Goal: Information Seeking & Learning: Learn about a topic

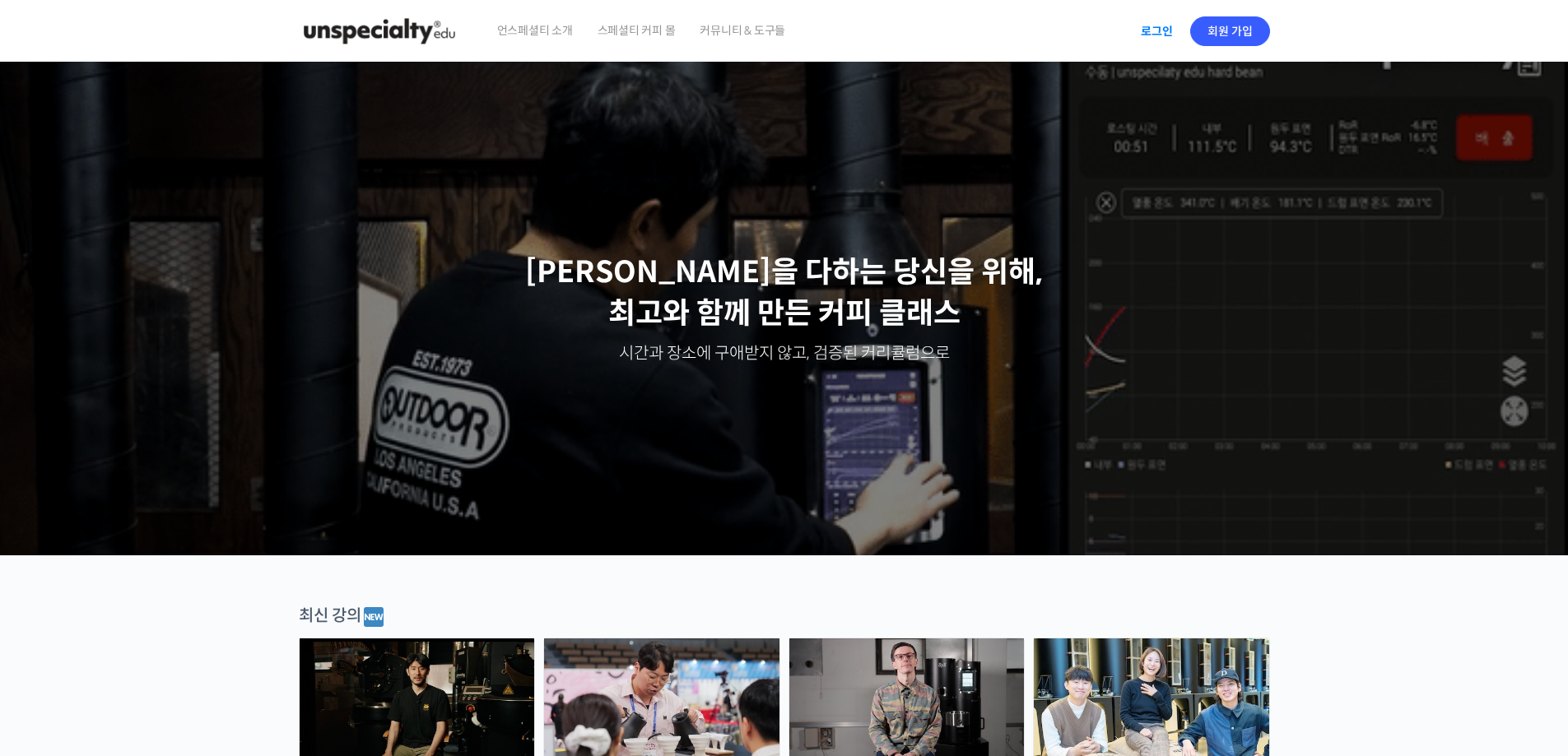
click at [1143, 28] on link "로그인" at bounding box center [1157, 31] width 52 height 38
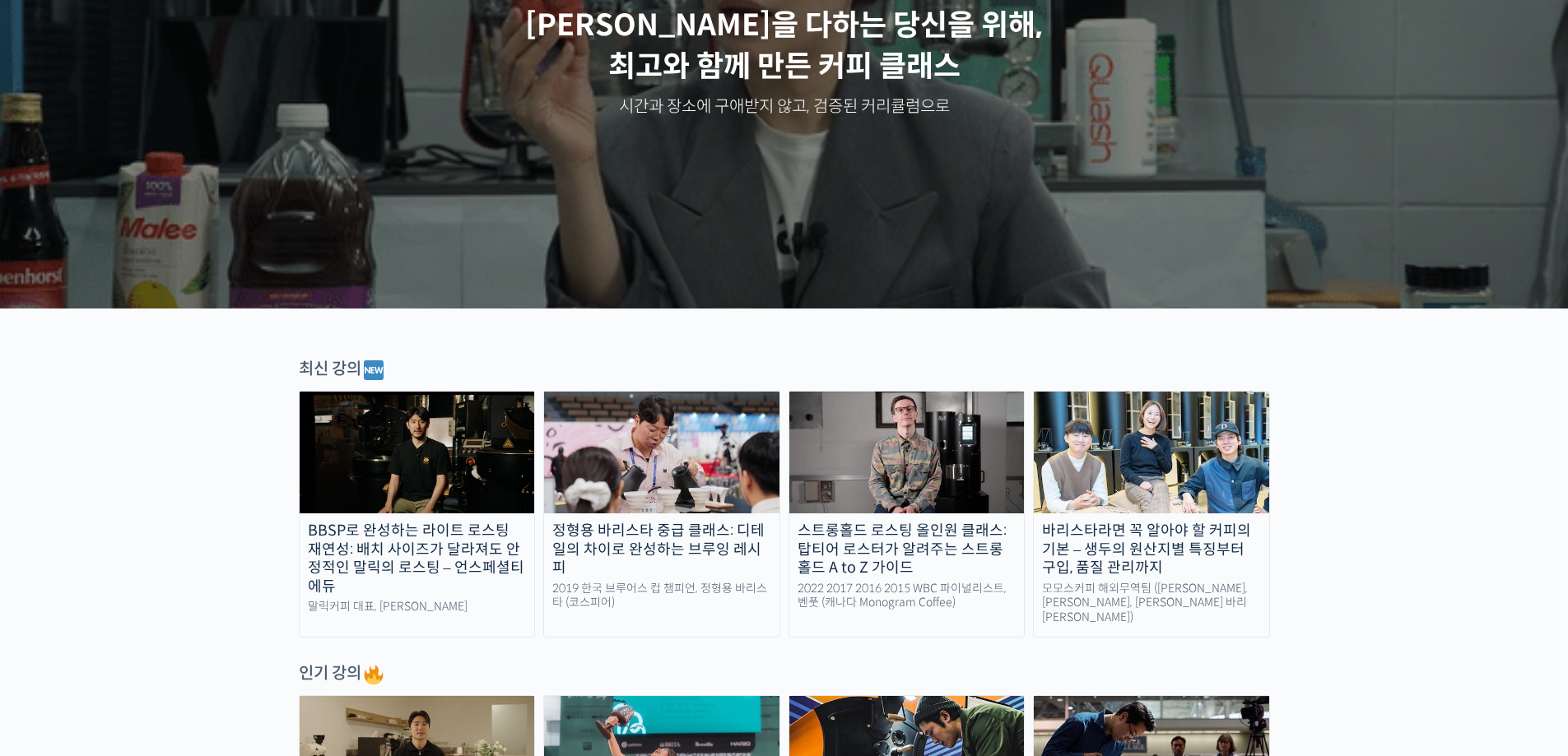
scroll to position [82, 0]
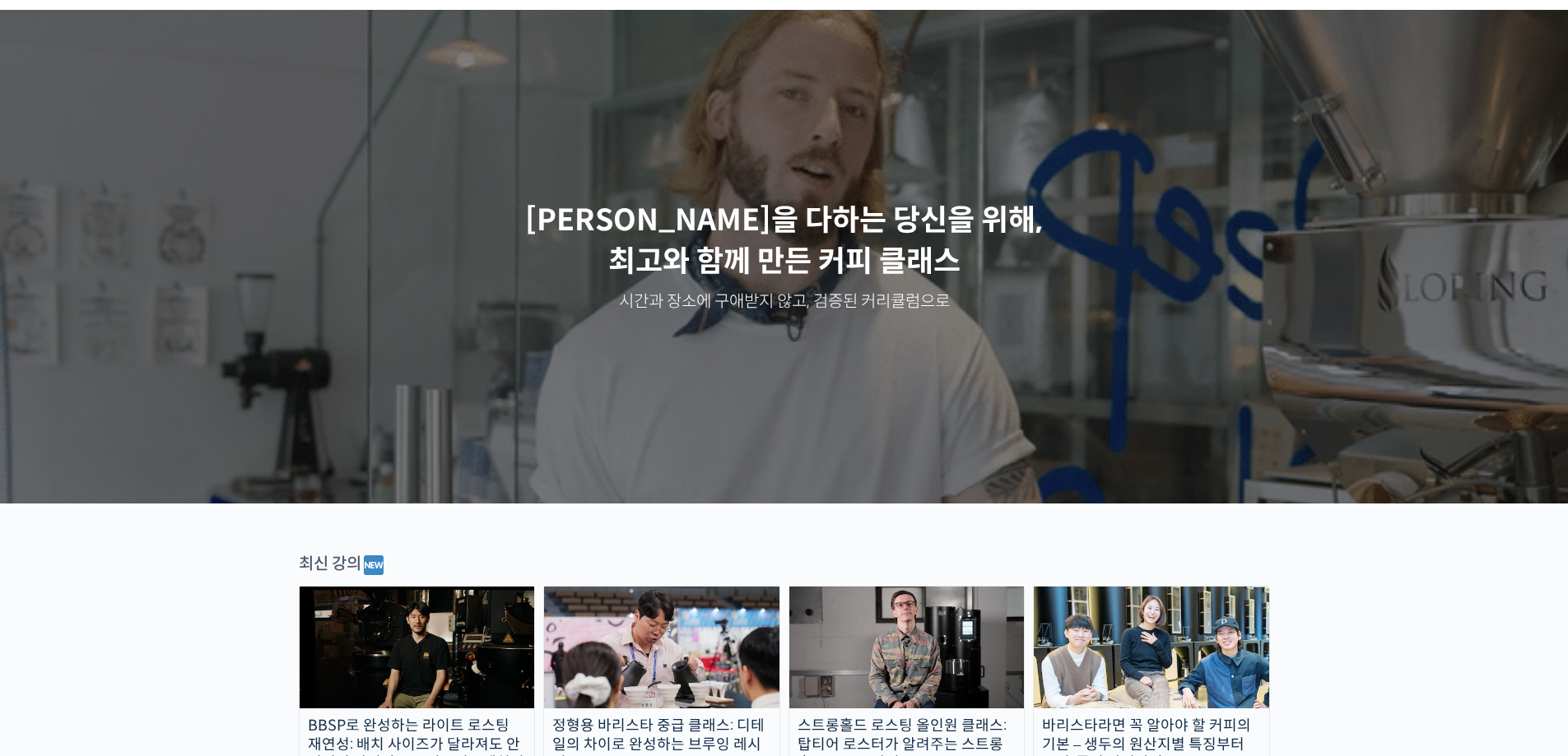
scroll to position [0, 0]
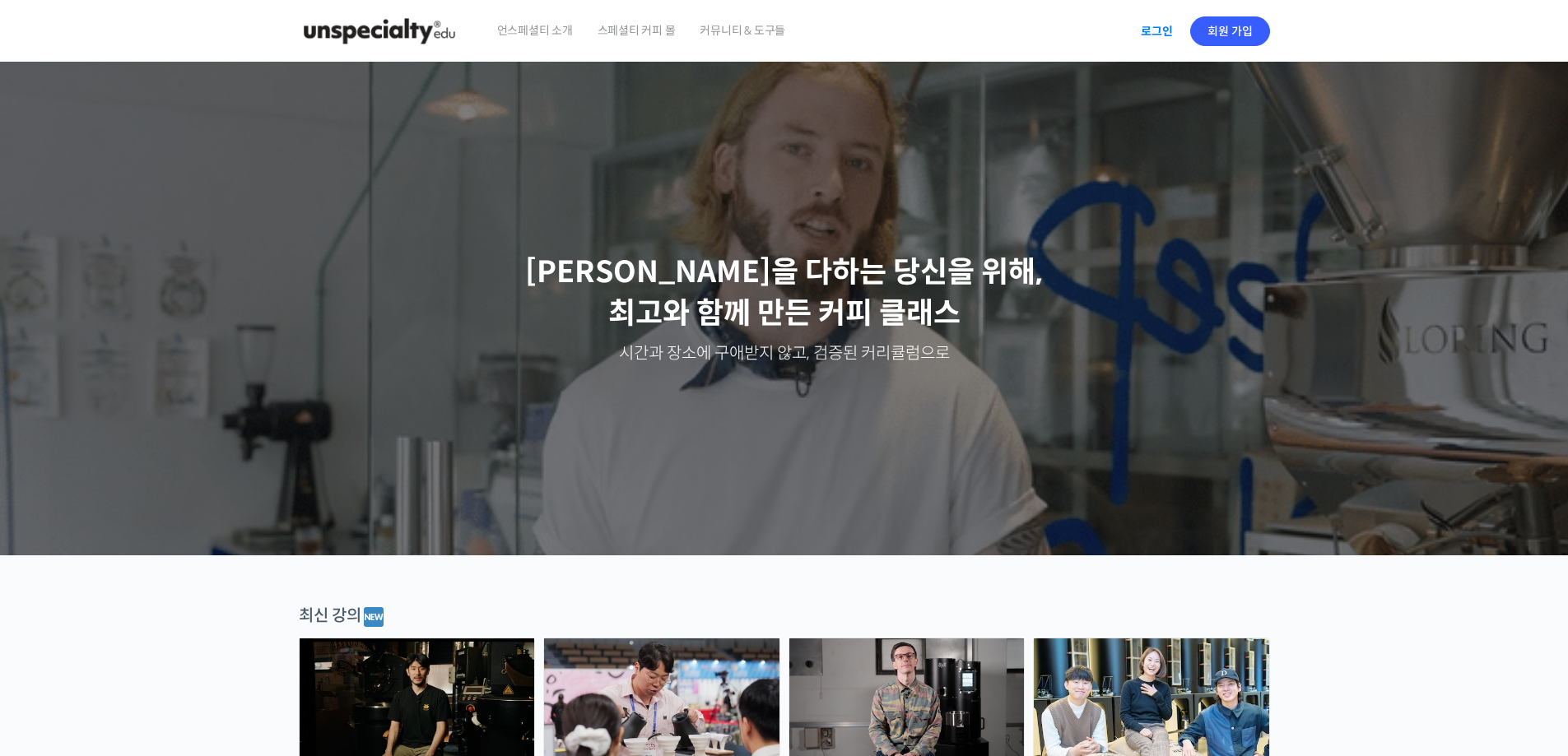
click at [1161, 36] on link "로그인" at bounding box center [1157, 31] width 52 height 38
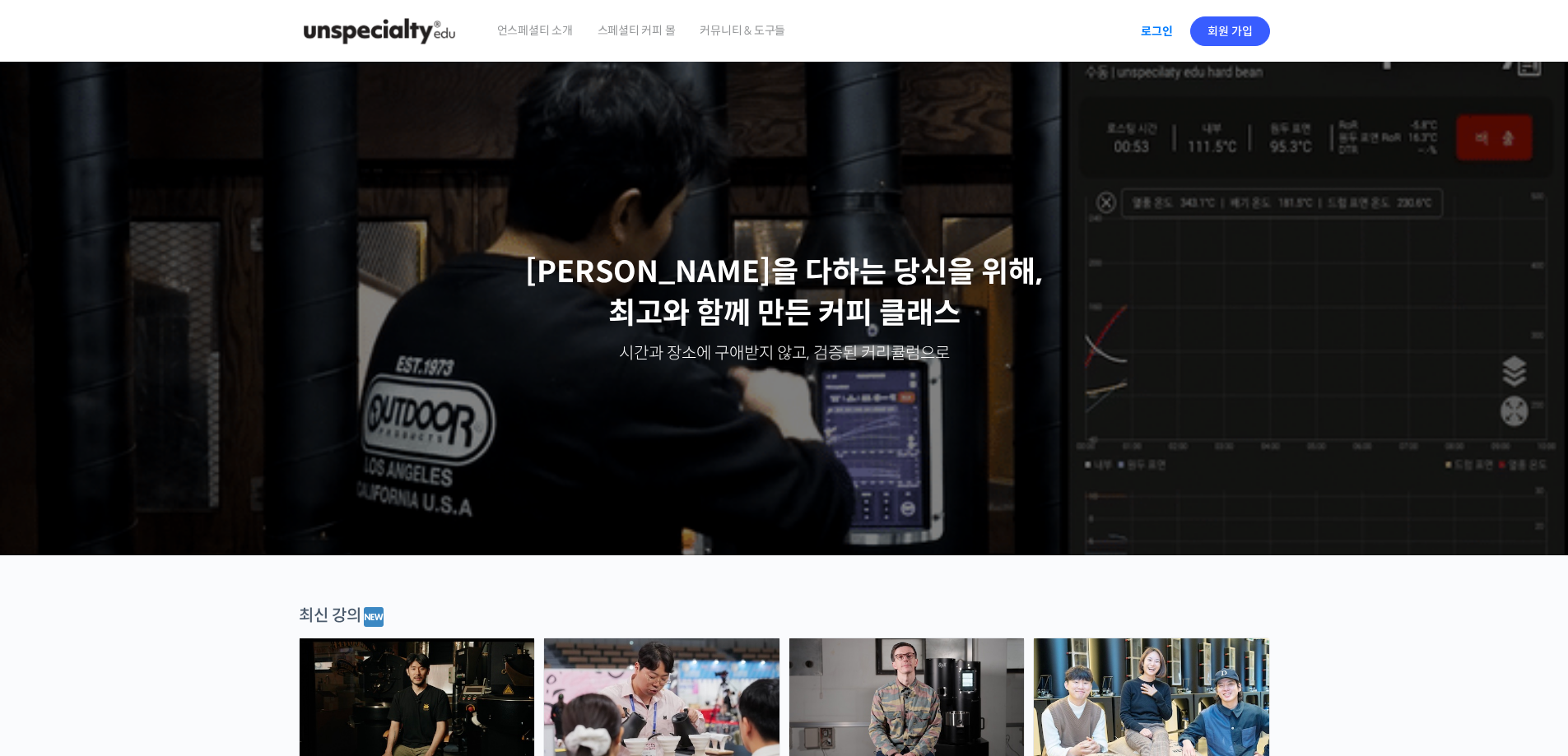
click at [1172, 23] on link "로그인" at bounding box center [1157, 31] width 52 height 38
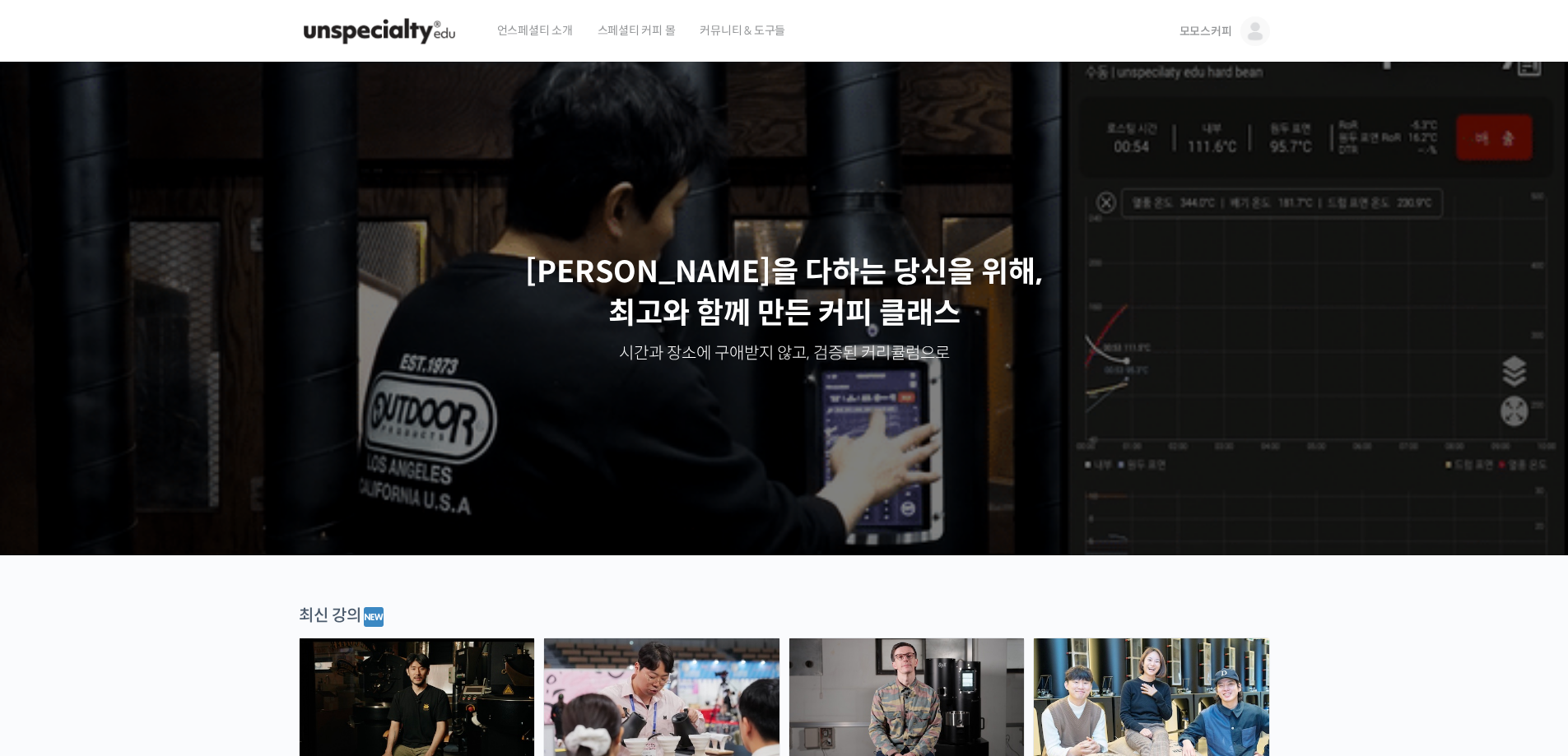
click at [1218, 32] on span "모모스커피" at bounding box center [1205, 31] width 53 height 15
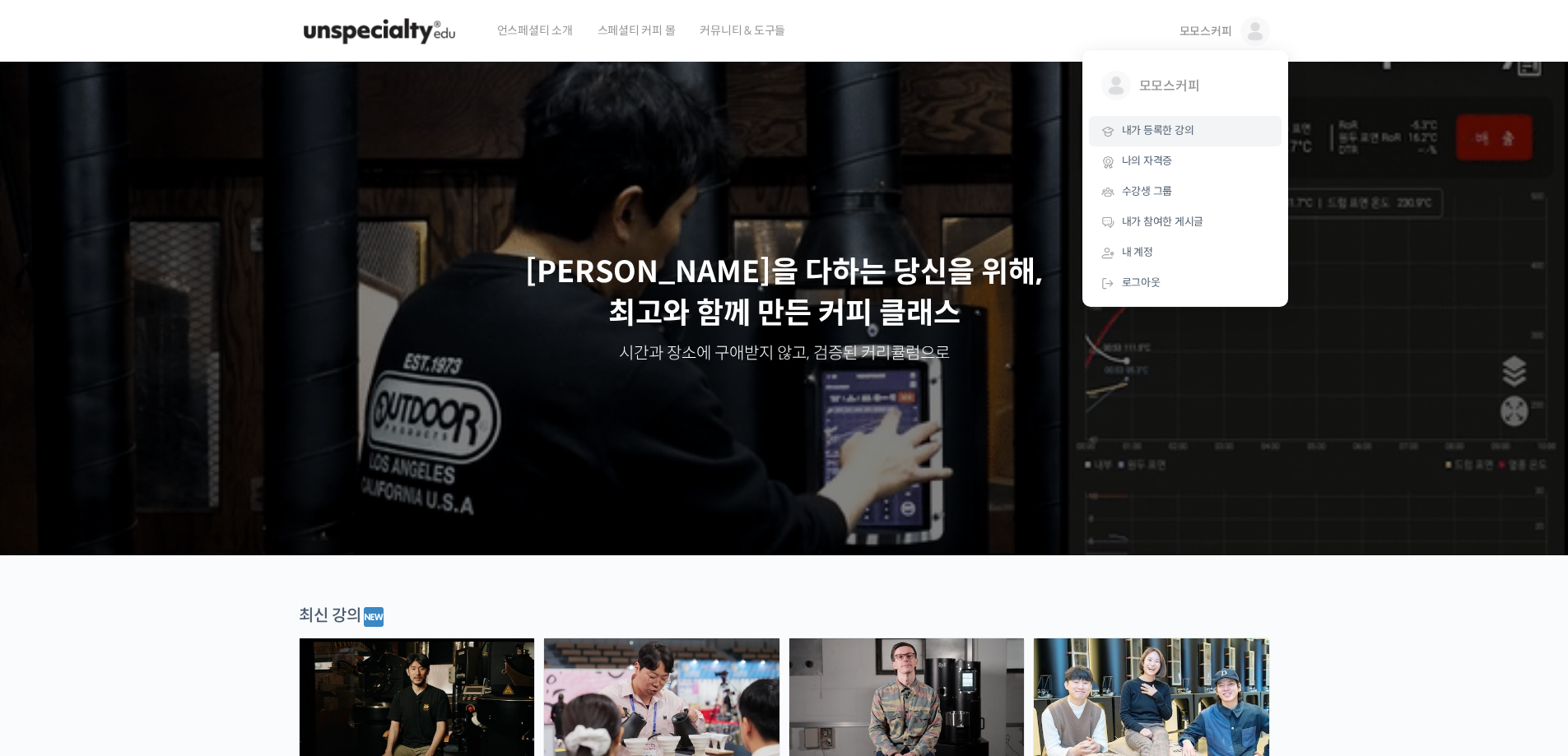
click at [1168, 126] on span "내가 등록한 강의" at bounding box center [1158, 131] width 72 height 14
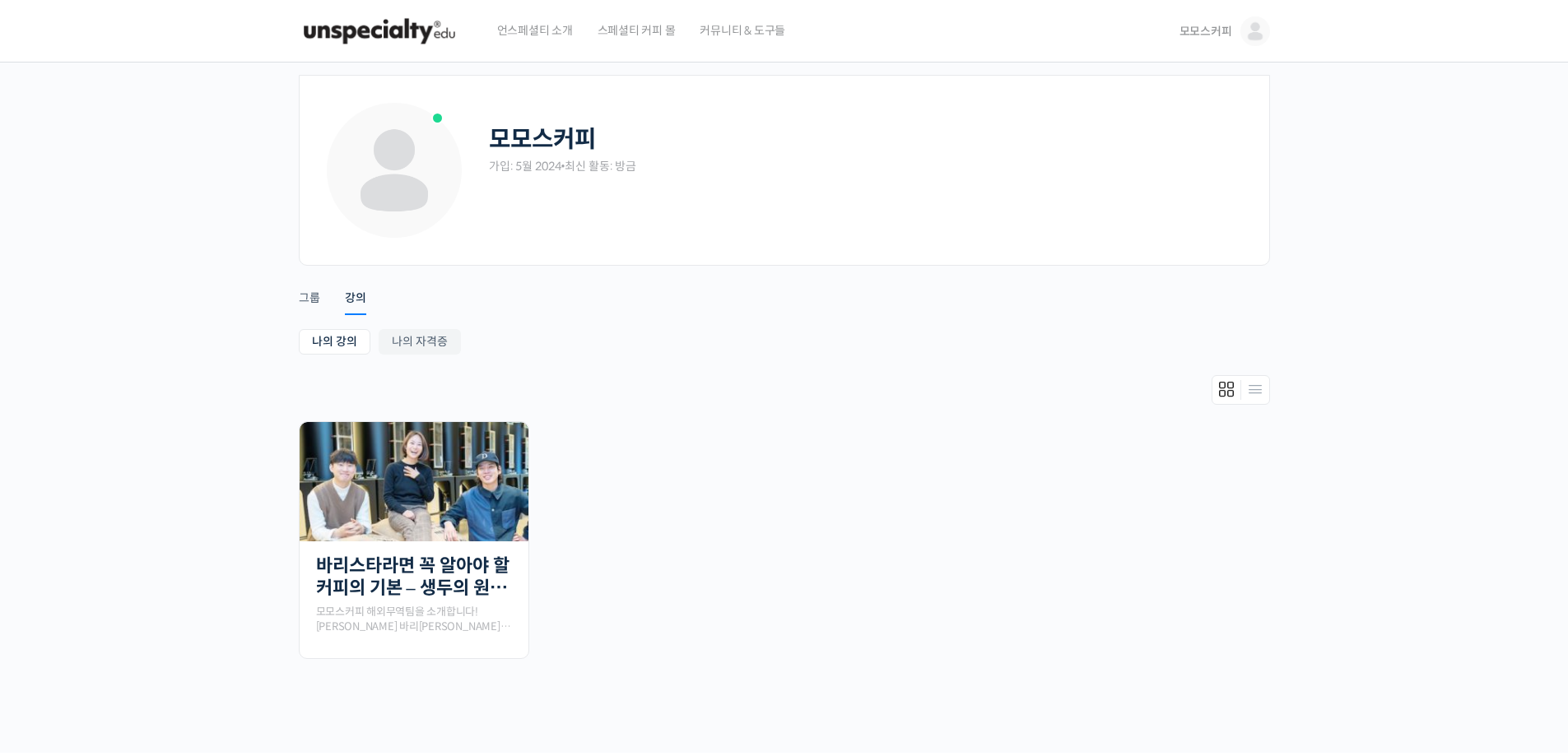
click at [868, 396] on div at bounding box center [784, 394] width 971 height 38
click at [457, 499] on img at bounding box center [413, 482] width 229 height 119
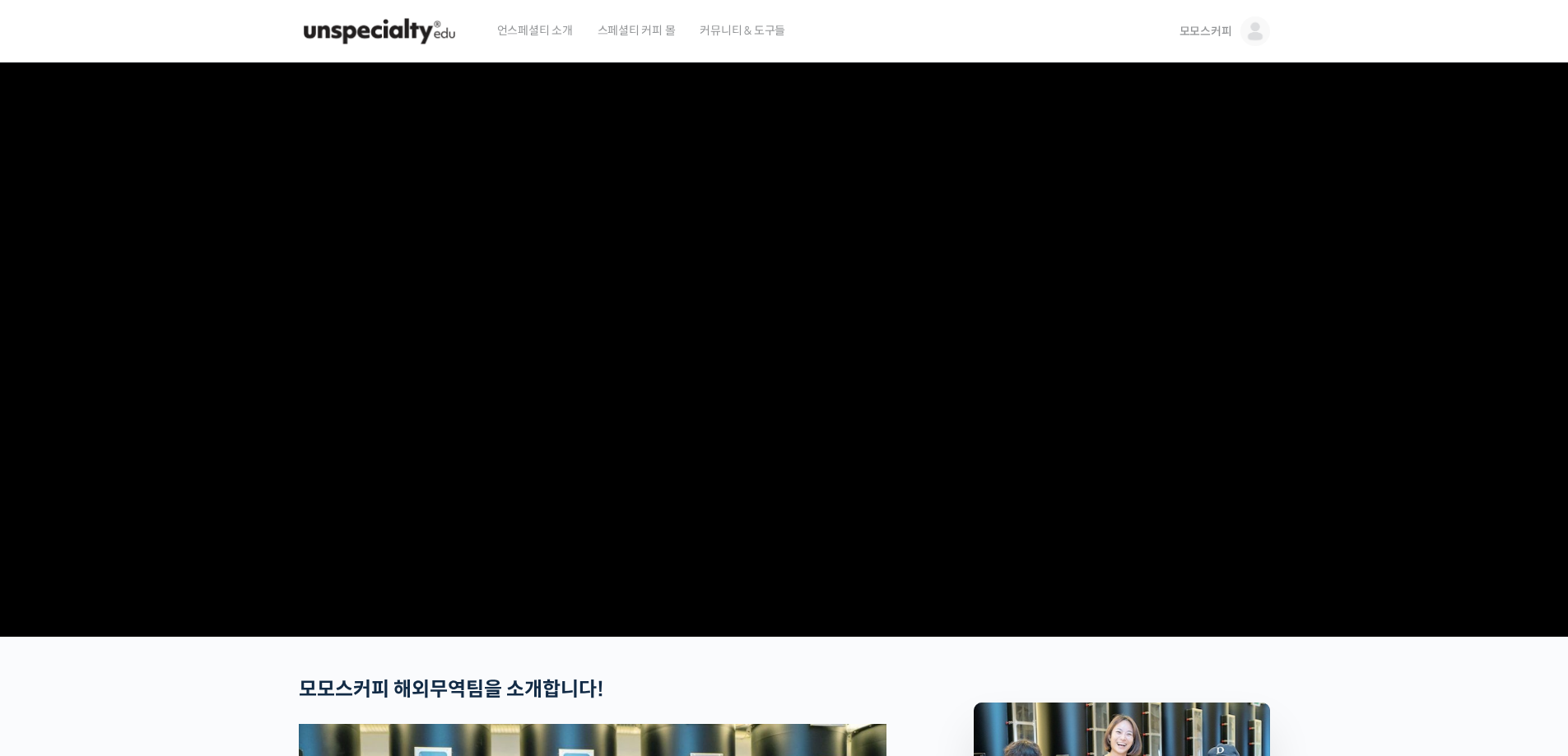
click at [445, 34] on img at bounding box center [379, 32] width 162 height 50
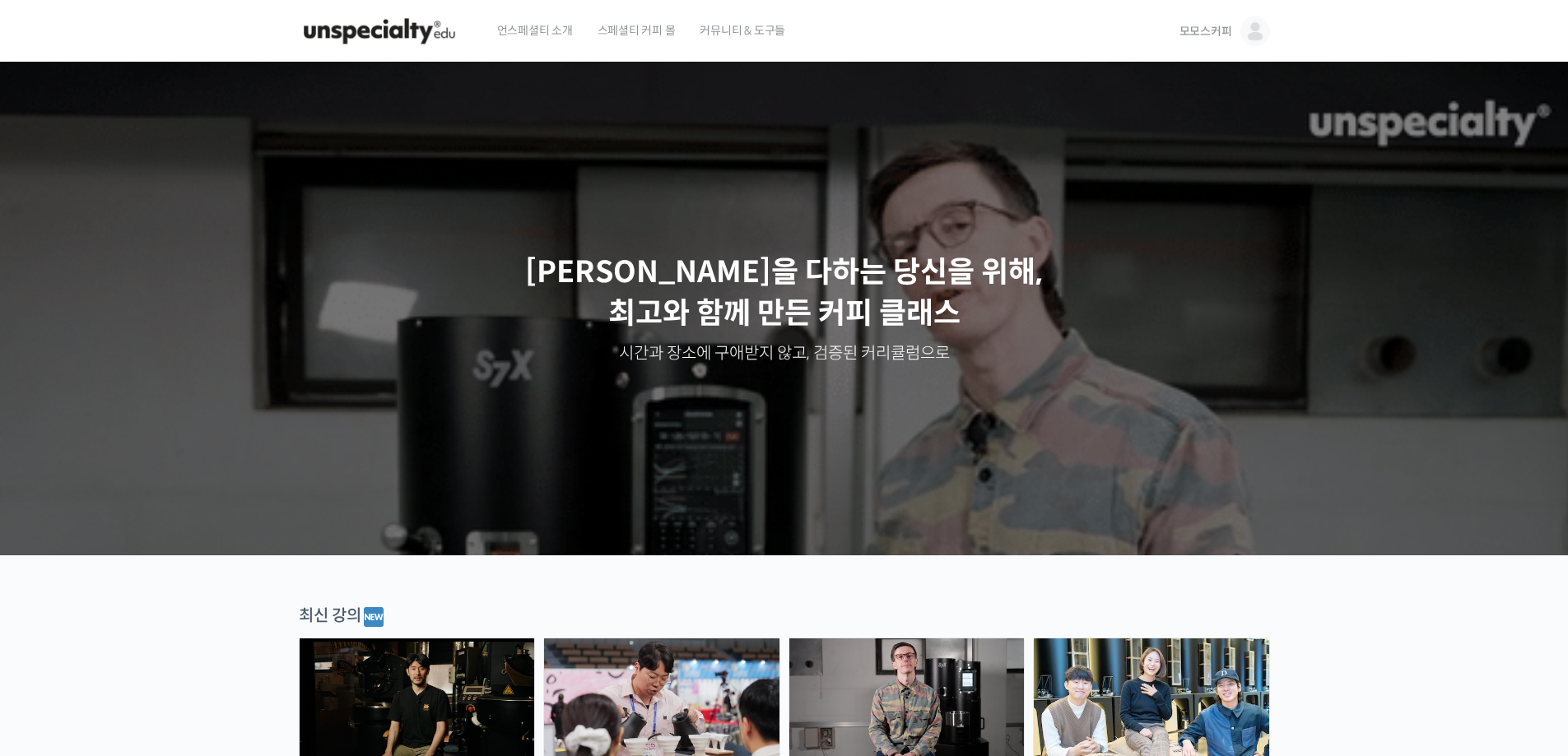
click at [1229, 33] on span "모모스커피" at bounding box center [1205, 31] width 53 height 15
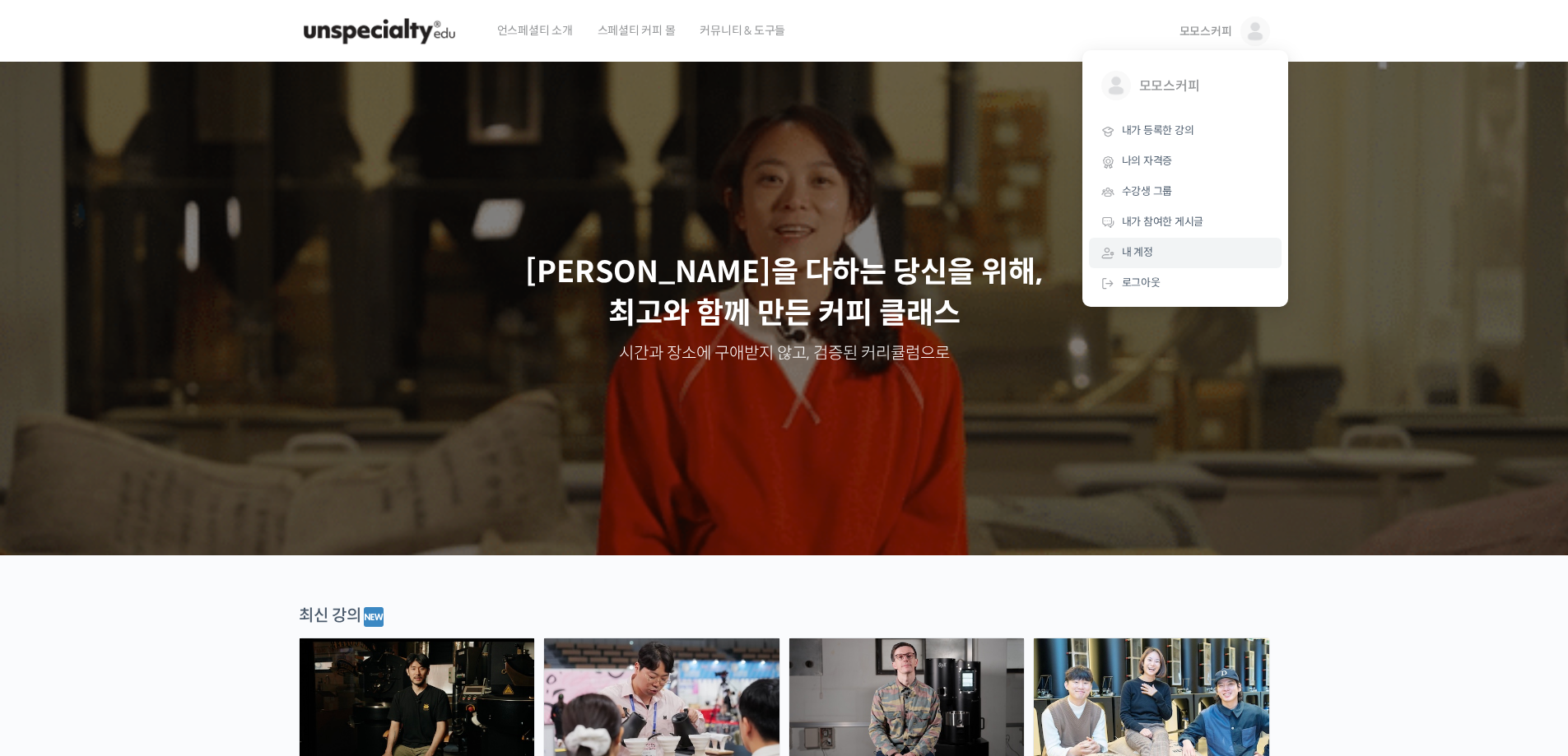
click at [1187, 248] on link "내 계정" at bounding box center [1185, 253] width 192 height 31
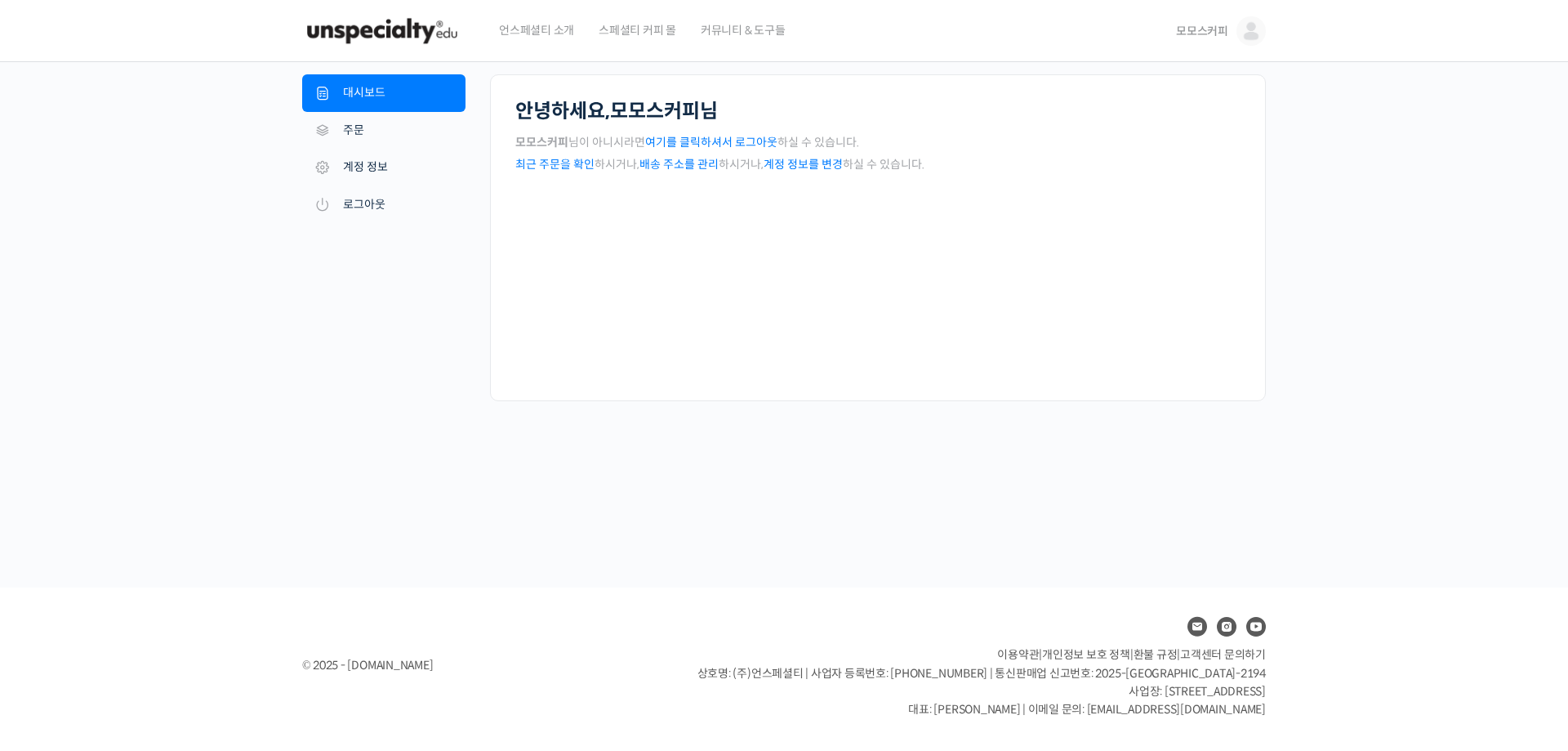
click at [1265, 38] on link "모모스커피" at bounding box center [1221, 31] width 90 height 62
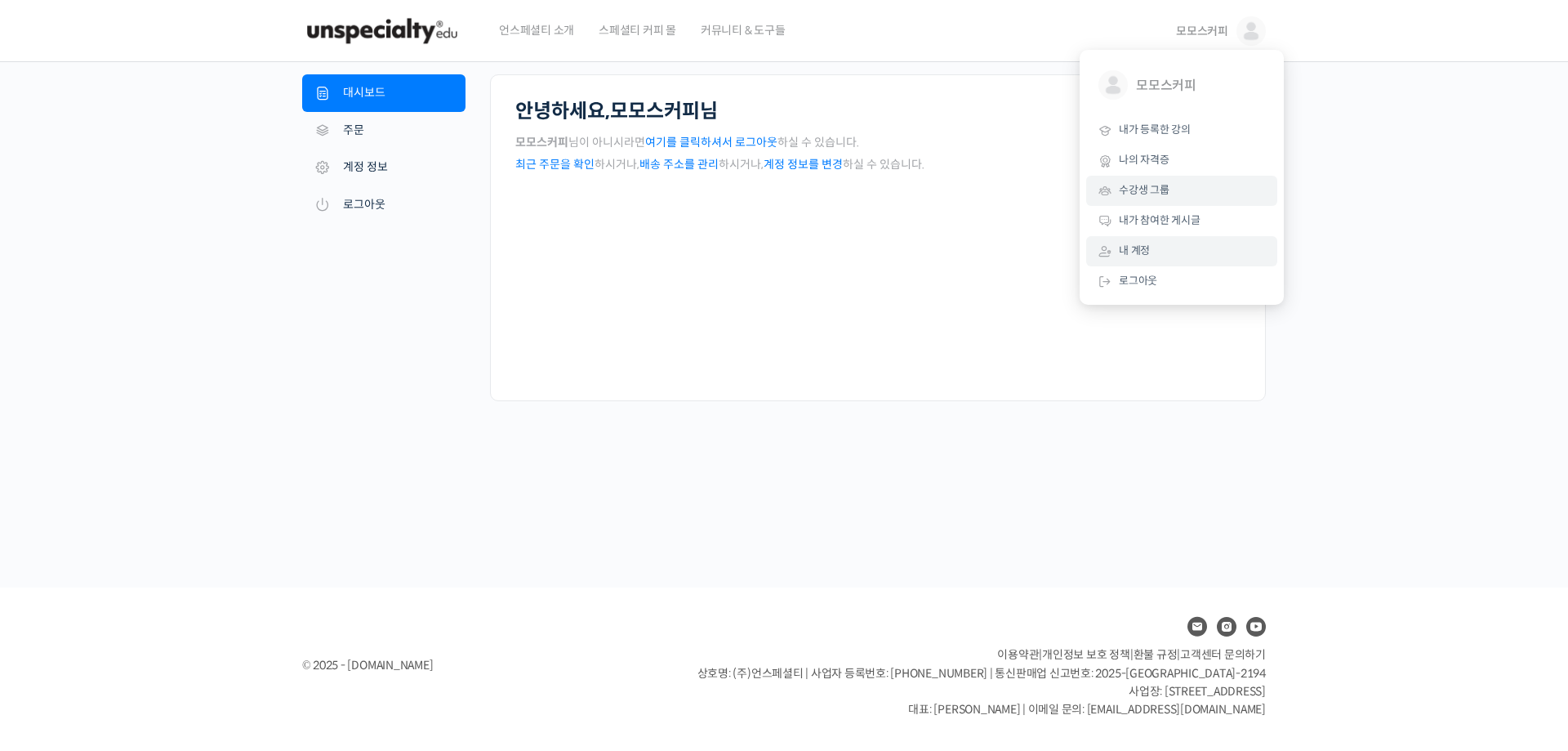
click at [1202, 195] on link "수강생 그룹" at bounding box center [1181, 191] width 191 height 31
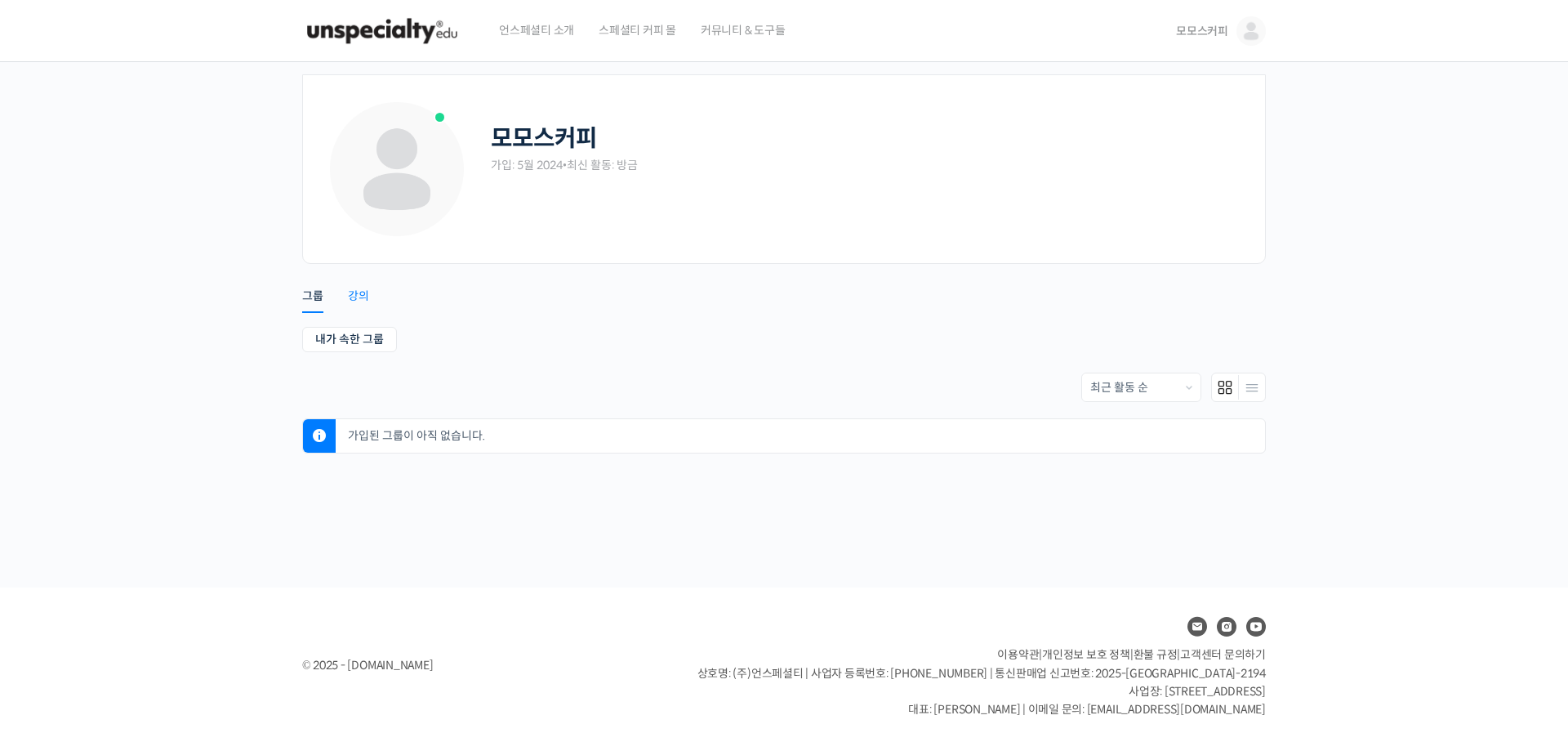
click at [359, 291] on div "강의" at bounding box center [359, 300] width 22 height 25
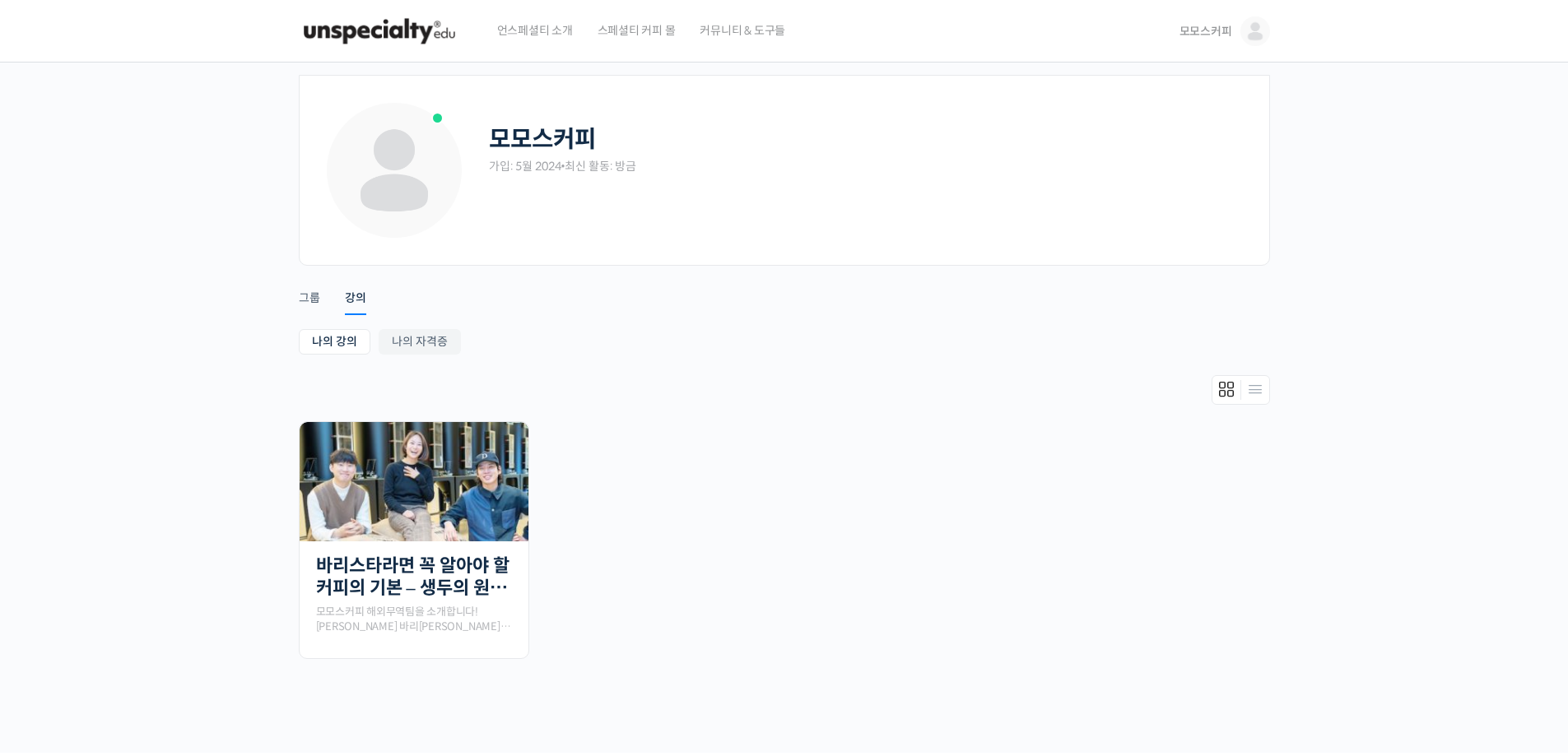
click at [247, 333] on div "모모스커피 가입: 5월 2024 • 최신 활동: 방금 Remove Connection Are you sure you want to remove…" at bounding box center [784, 407] width 1568 height 691
click at [467, 510] on img at bounding box center [413, 482] width 229 height 119
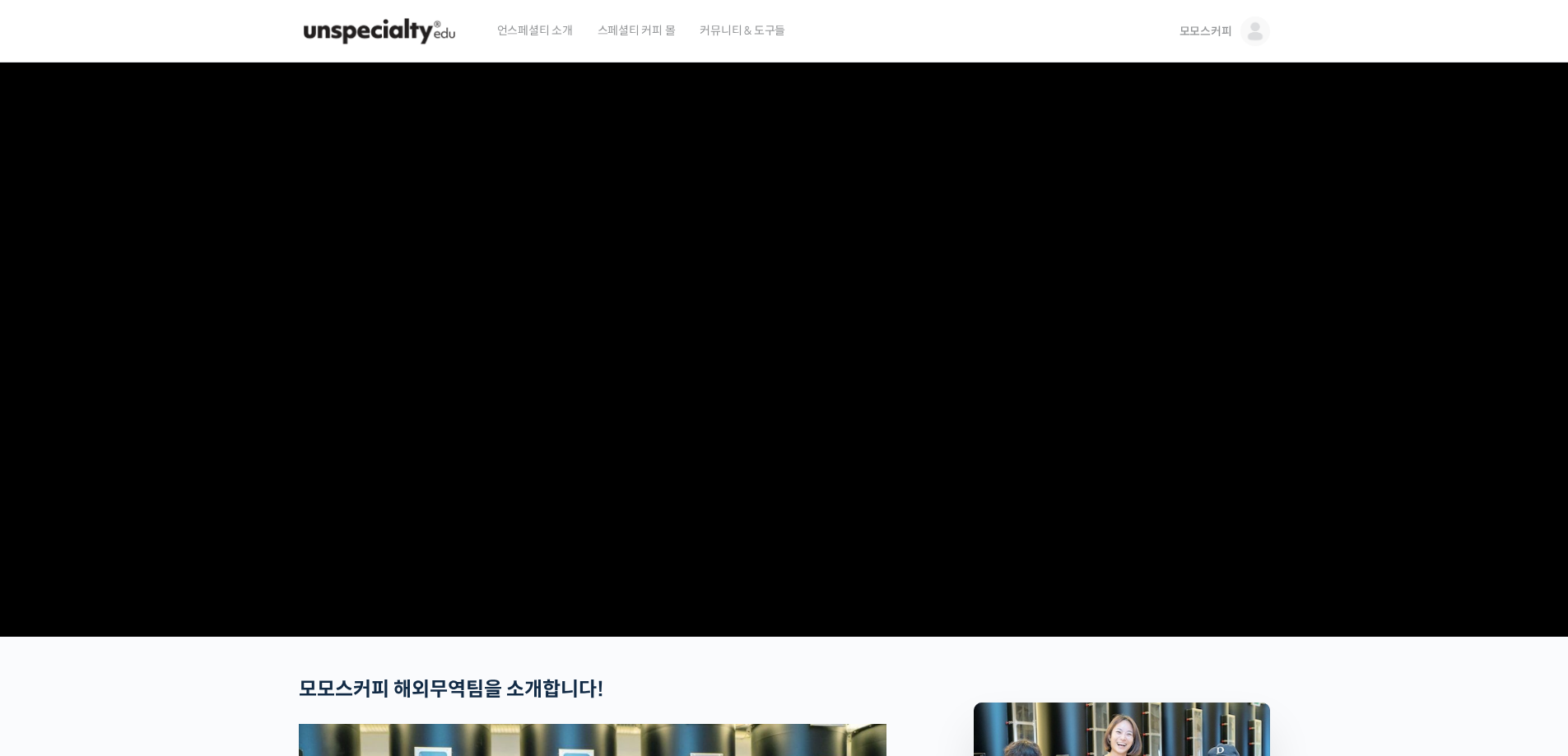
click at [556, 33] on span "언스페셜티 소개" at bounding box center [535, 30] width 75 height 62
click at [395, 29] on img at bounding box center [379, 32] width 162 height 50
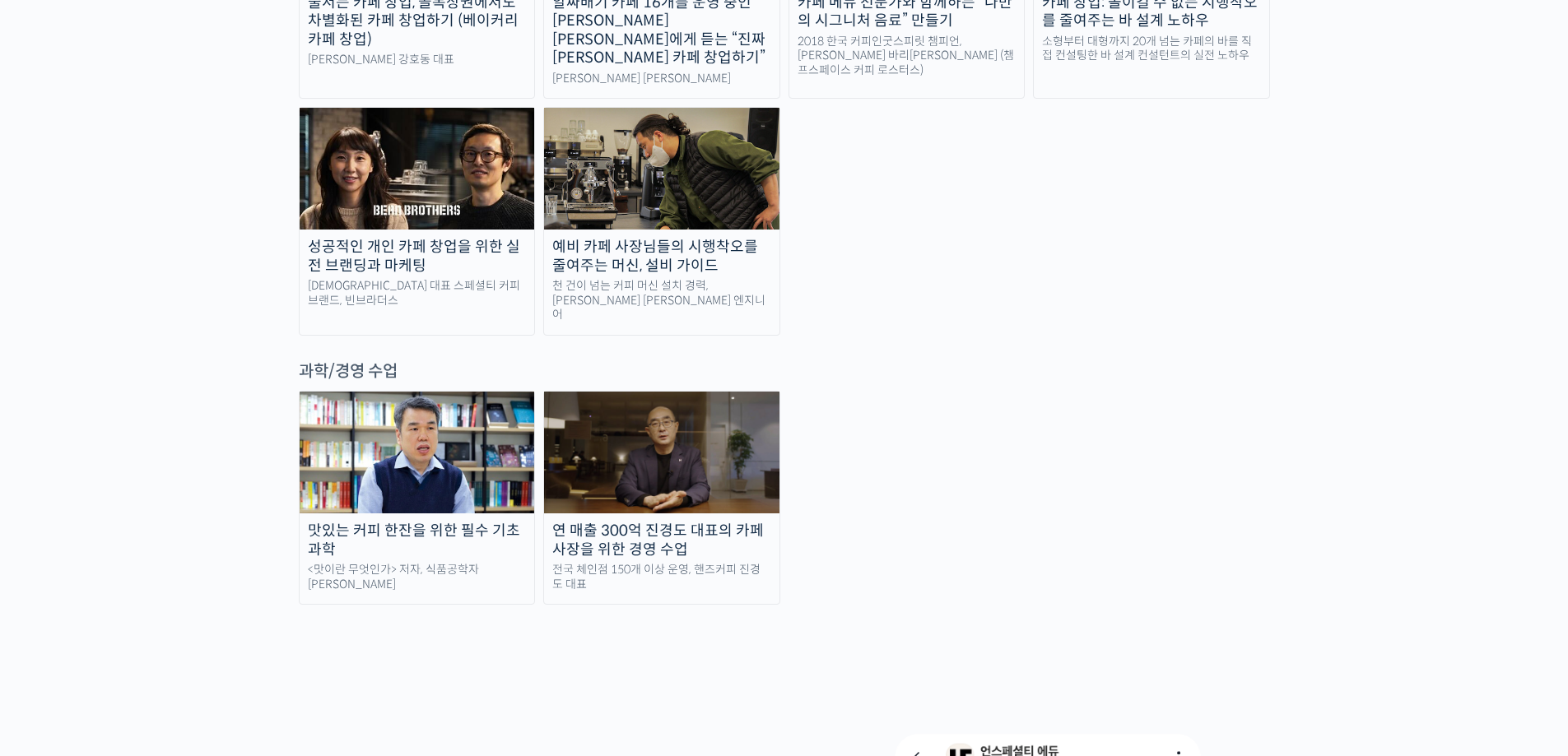
scroll to position [3898, 0]
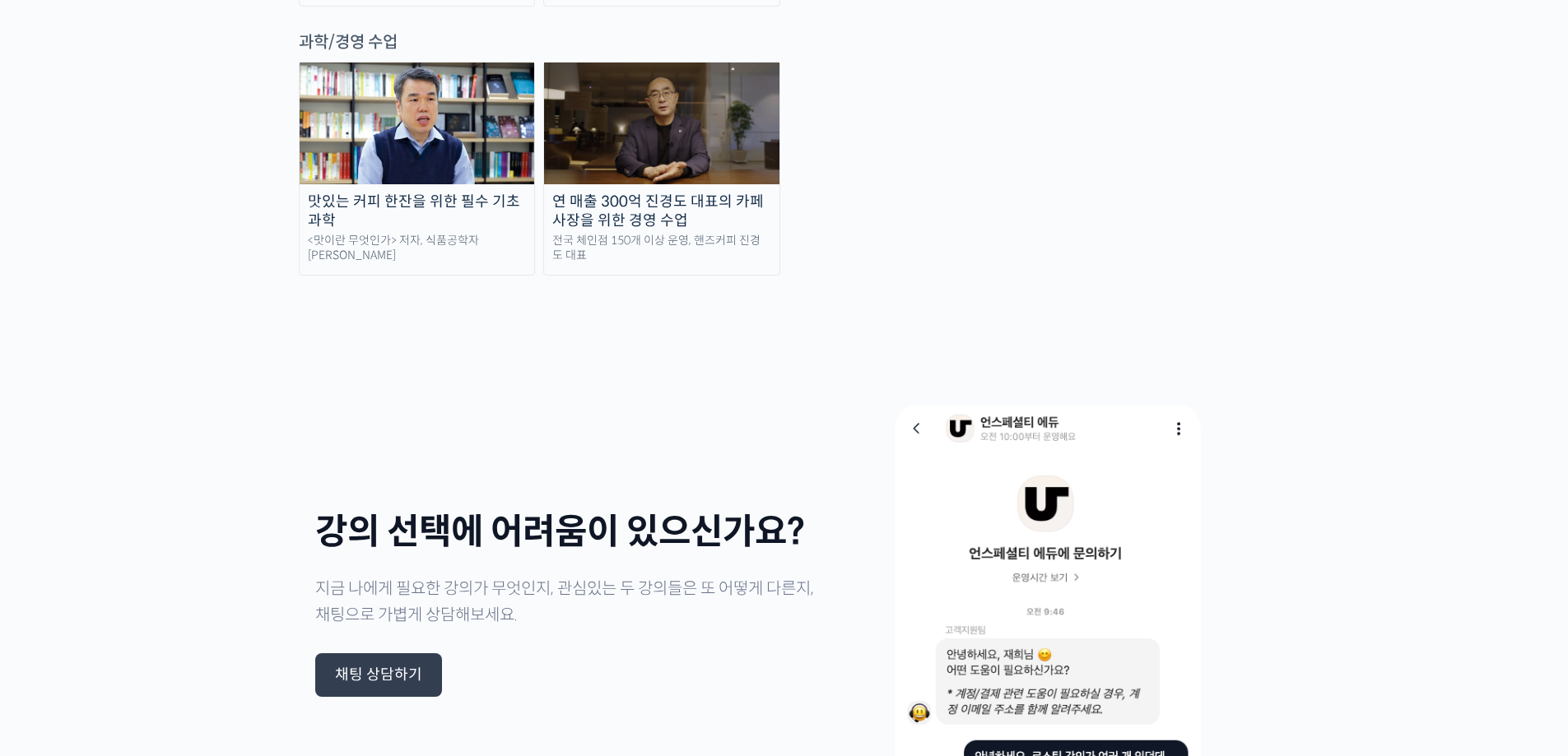
click at [352, 667] on div "채팅 상담하기" at bounding box center [379, 676] width 87 height 18
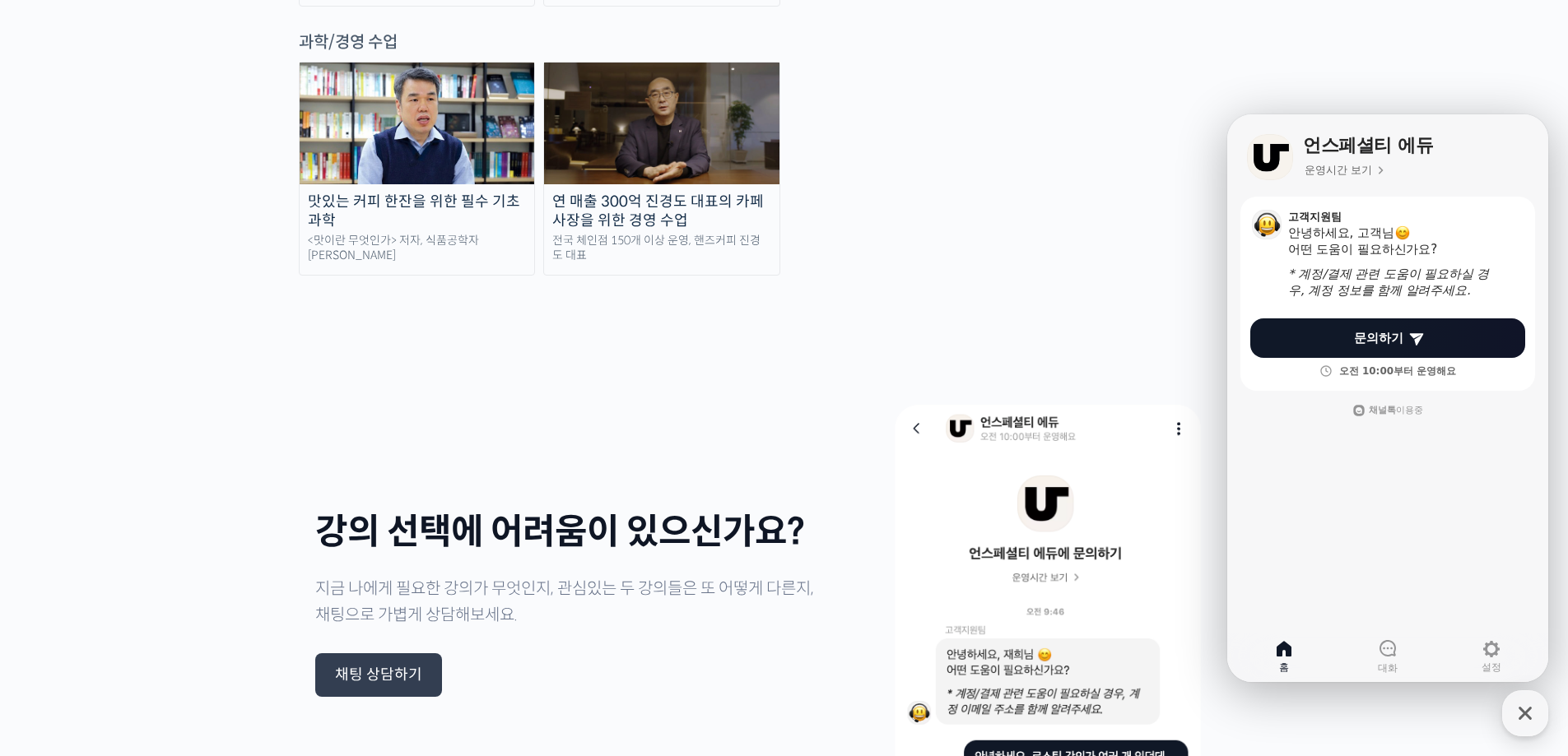
click at [352, 667] on div "채팅 상담하기" at bounding box center [379, 676] width 87 height 18
click at [1526, 706] on icon "button" at bounding box center [1525, 713] width 30 height 30
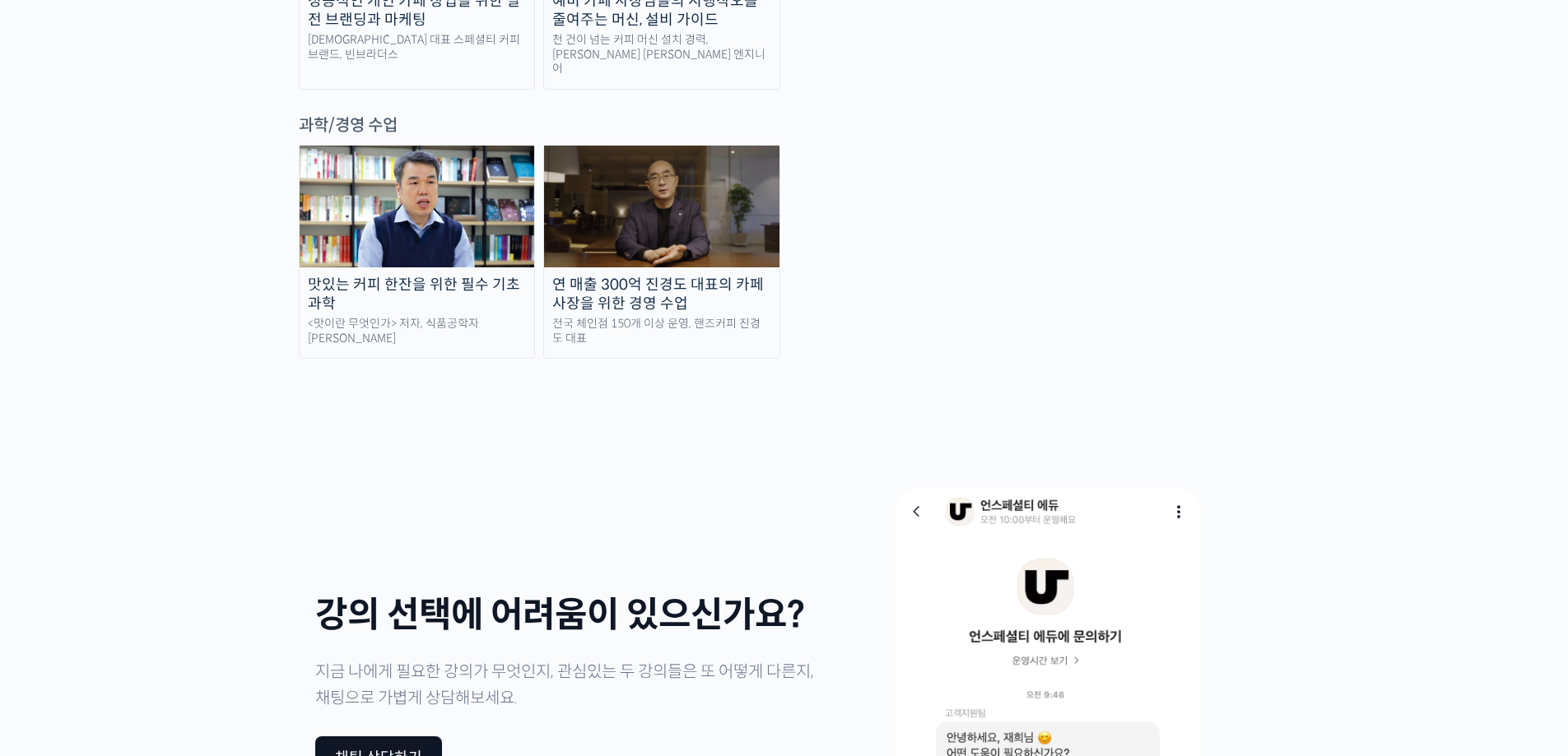
scroll to position [3816, 0]
click at [1499, 575] on div "Slide" at bounding box center [784, 687] width 1569 height 575
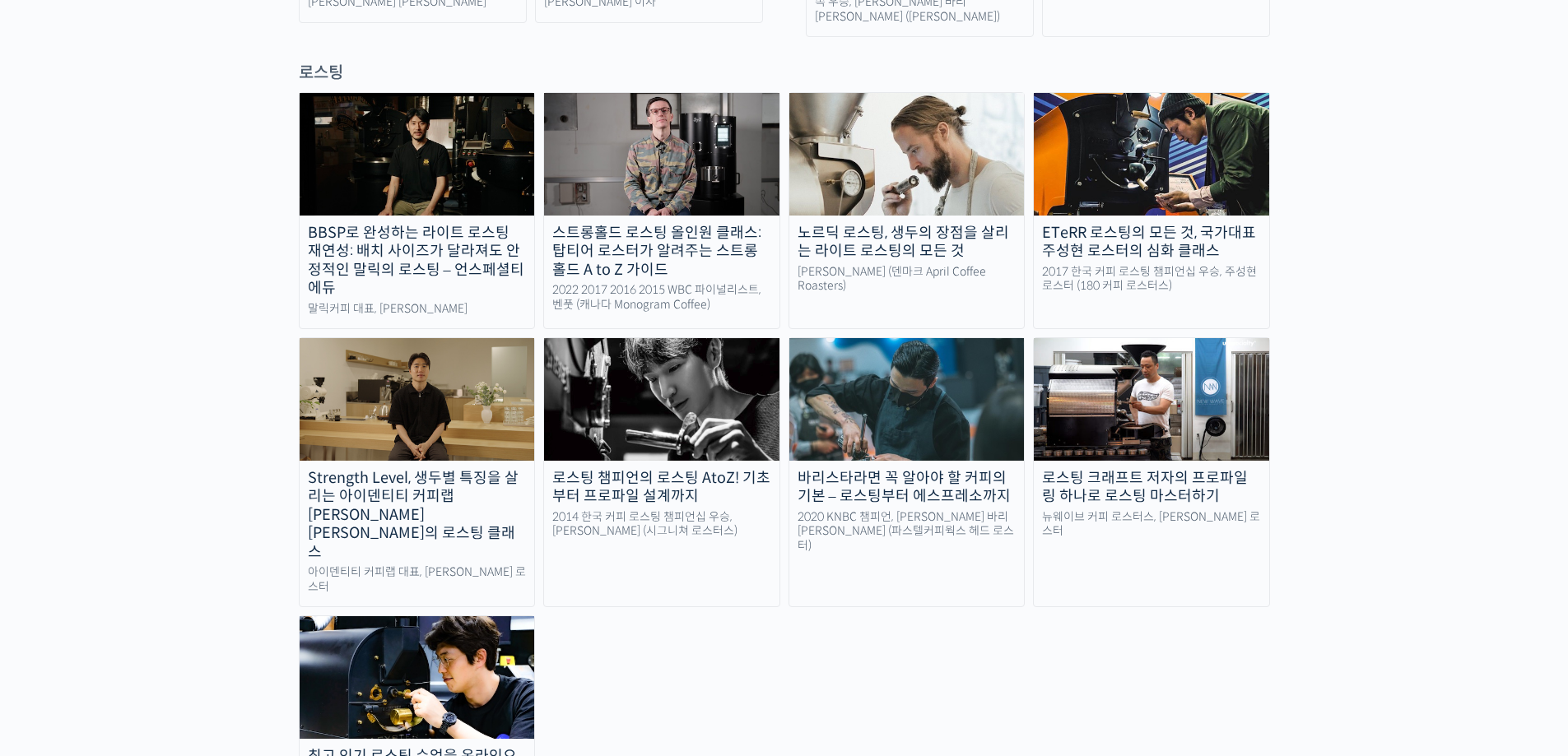
scroll to position [1646, 0]
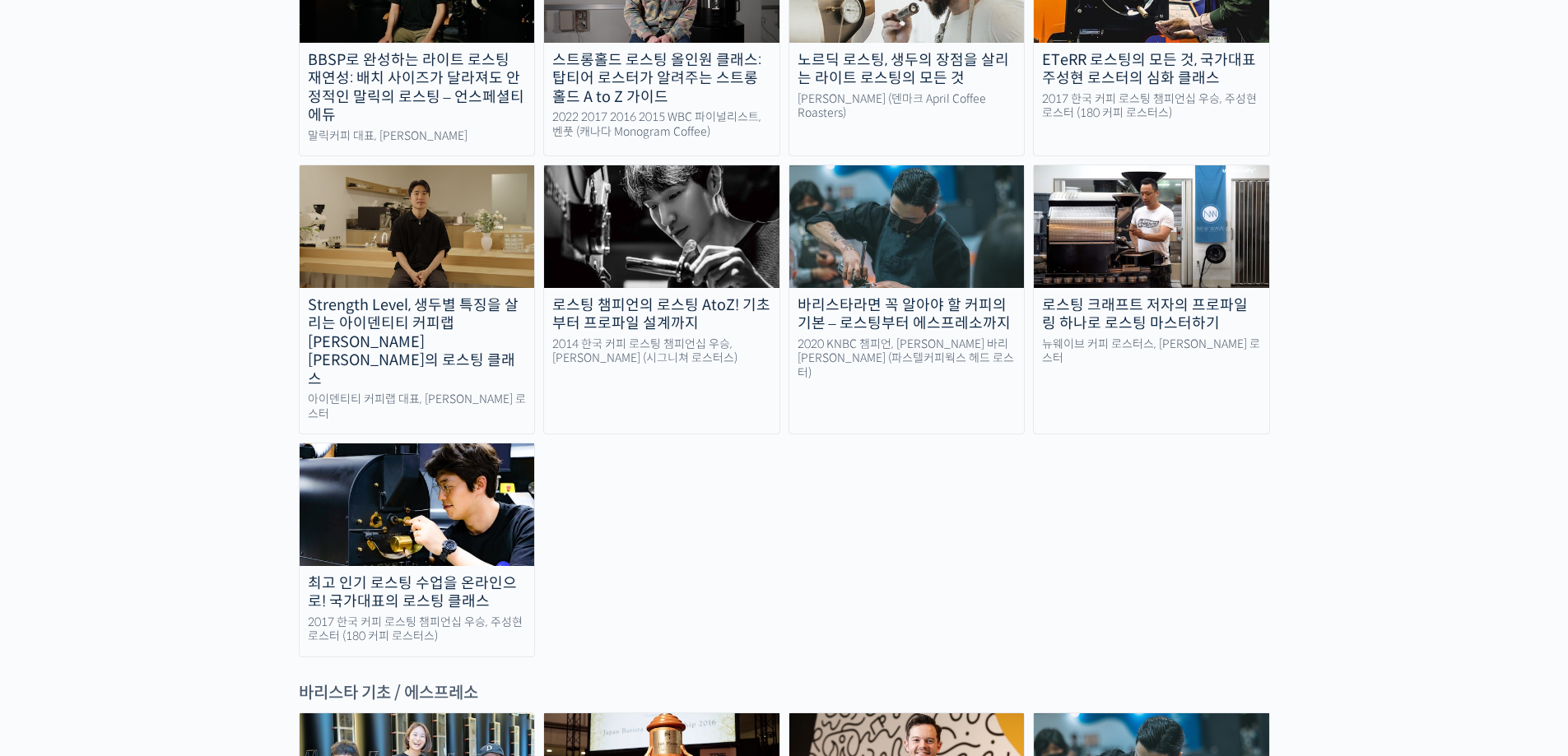
click at [711, 505] on div "BBSP로 완성하는 라이트 로스팅 재연성: 배치 사이즈가 달라져도 안정적인 말릭의 로스팅 – 언스페셜티 에듀 [PERSON_NAME] 대표, …" at bounding box center [784, 288] width 971 height 737
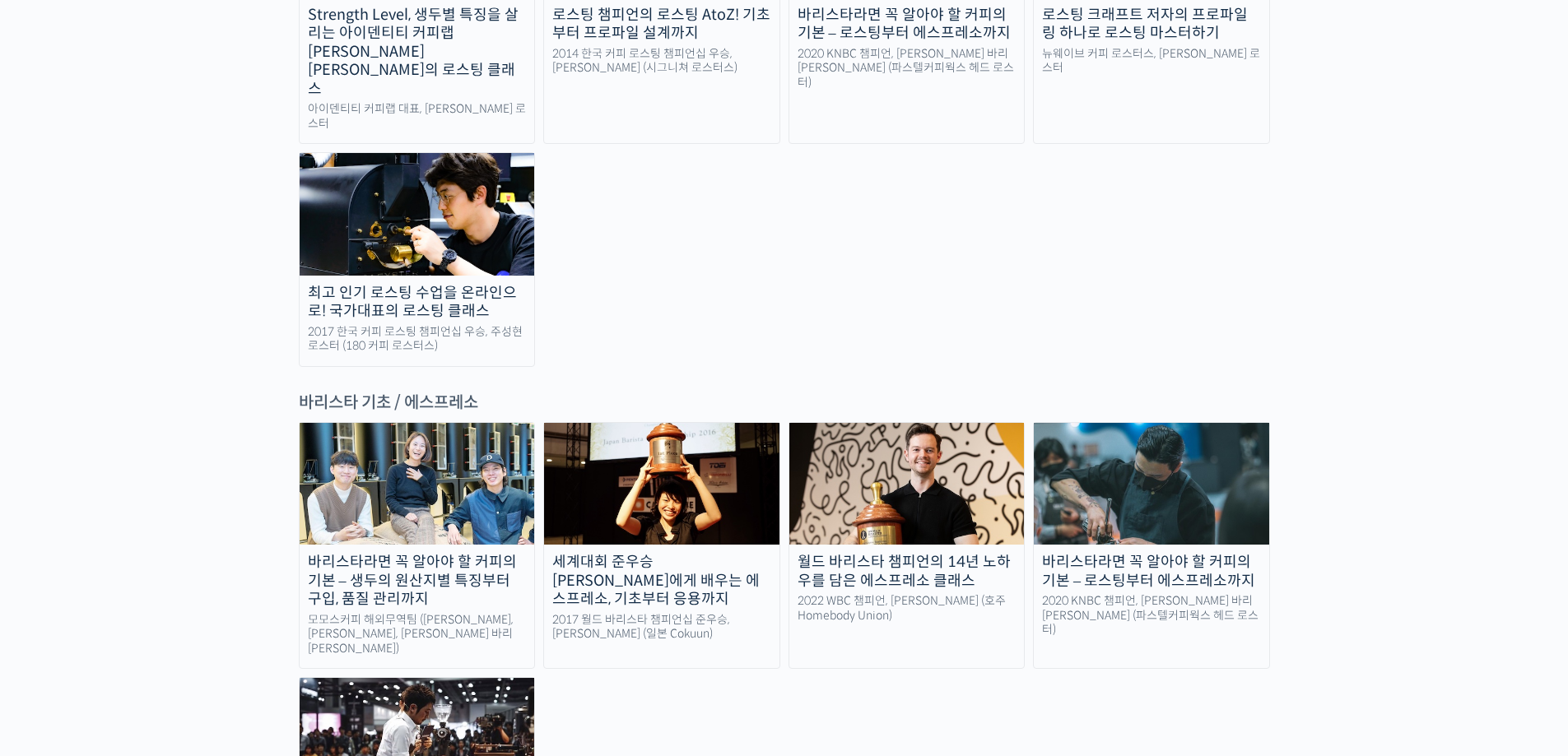
scroll to position [1975, 0]
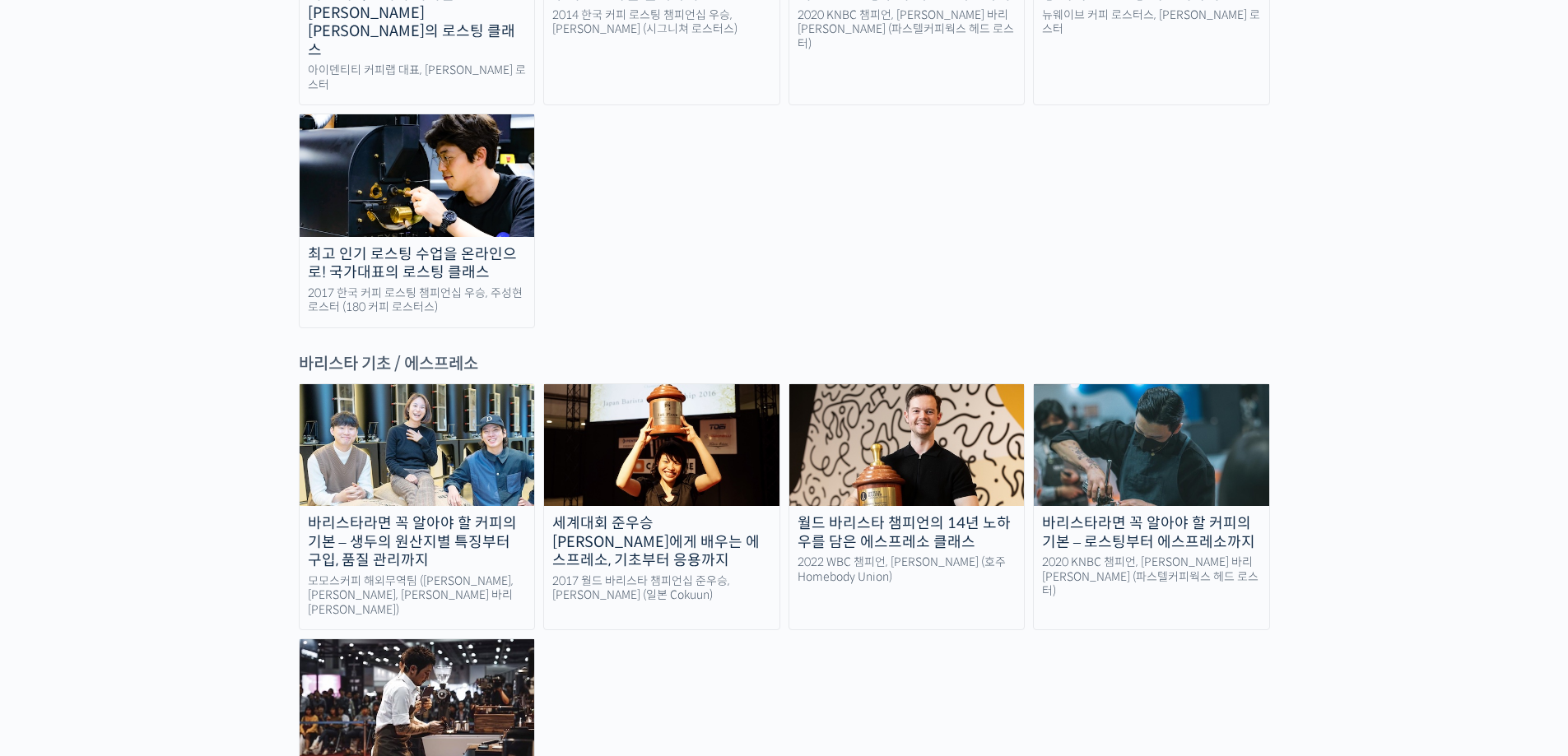
click at [719, 526] on div "바리스타라면 꼭 알아야 할 커피의 기본 – 생두의 원산지별 특징부터 구입, 품질 관리까지 모모스커피 해외무역팀 (전주연, 추경하, [PERSO…" at bounding box center [784, 618] width 971 height 470
click at [428, 639] on img at bounding box center [417, 700] width 236 height 122
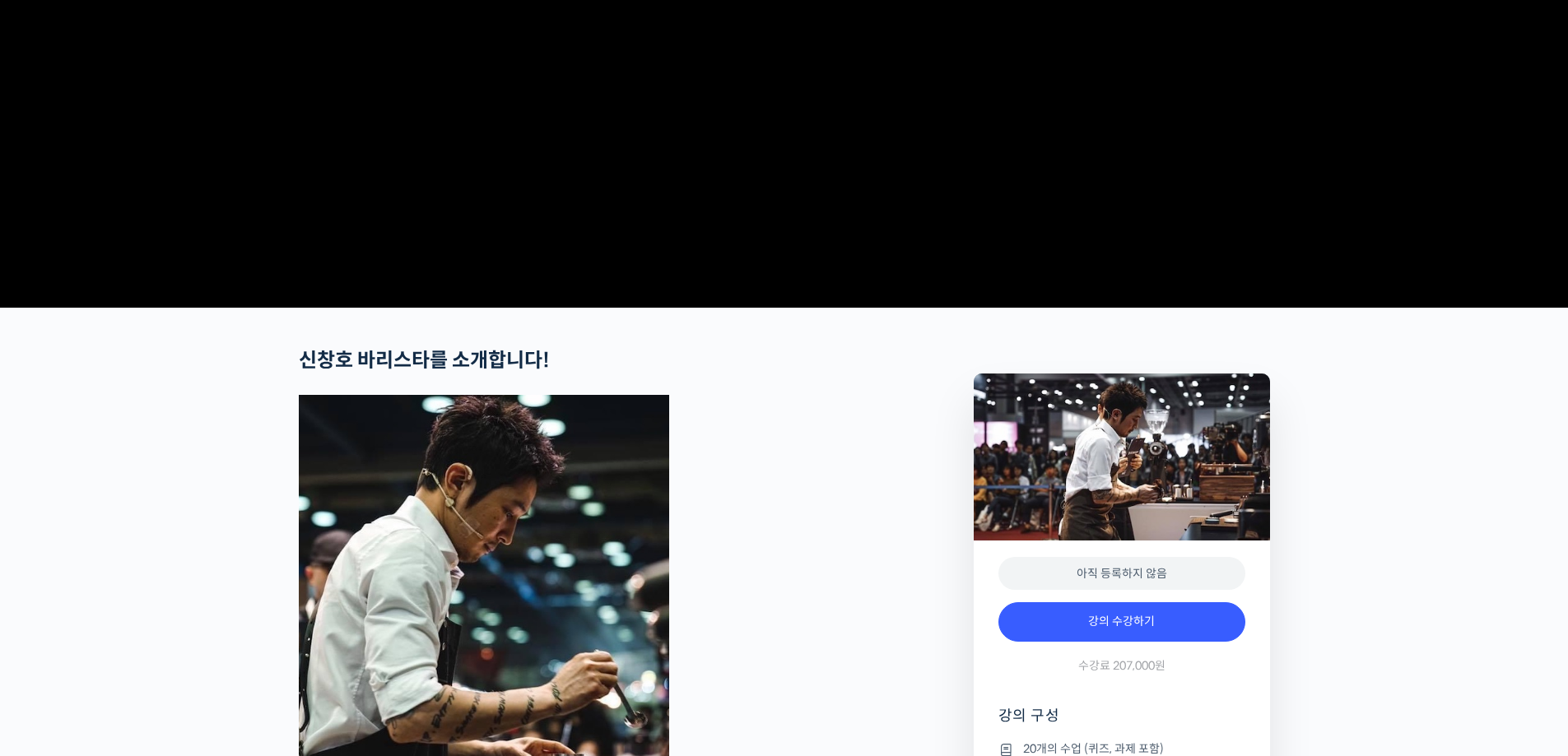
scroll to position [411, 0]
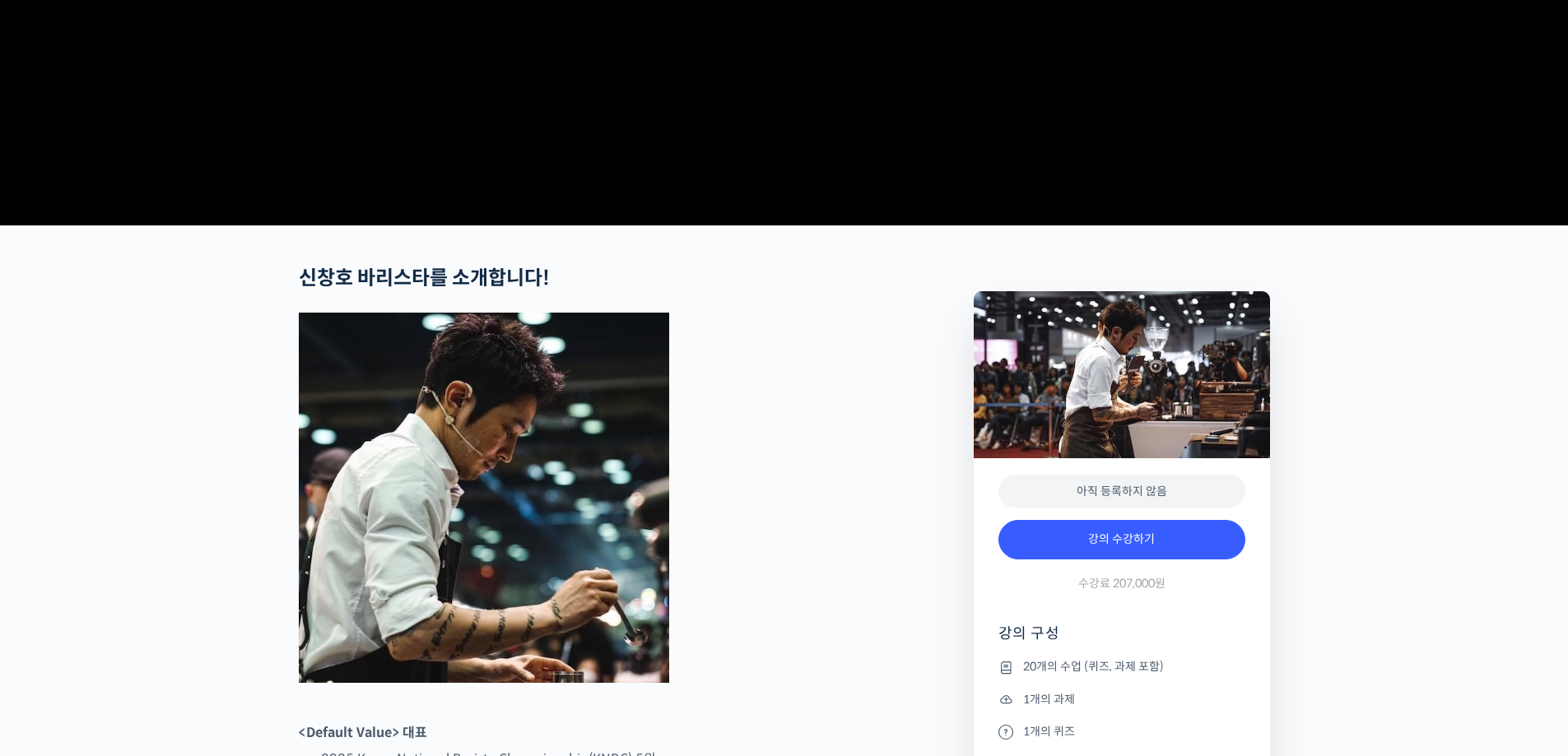
click at [805, 512] on figure at bounding box center [592, 498] width 588 height 371
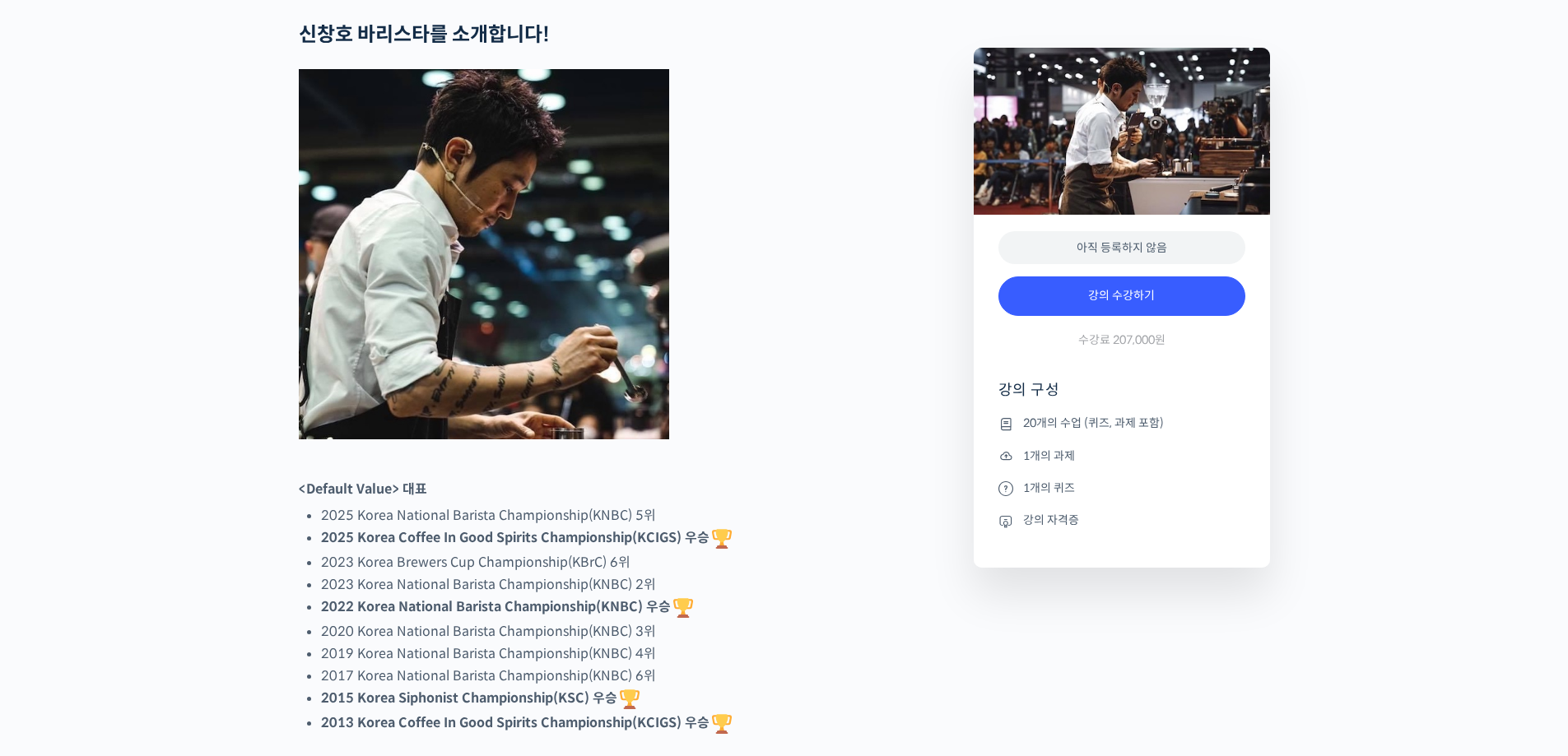
scroll to position [905, 0]
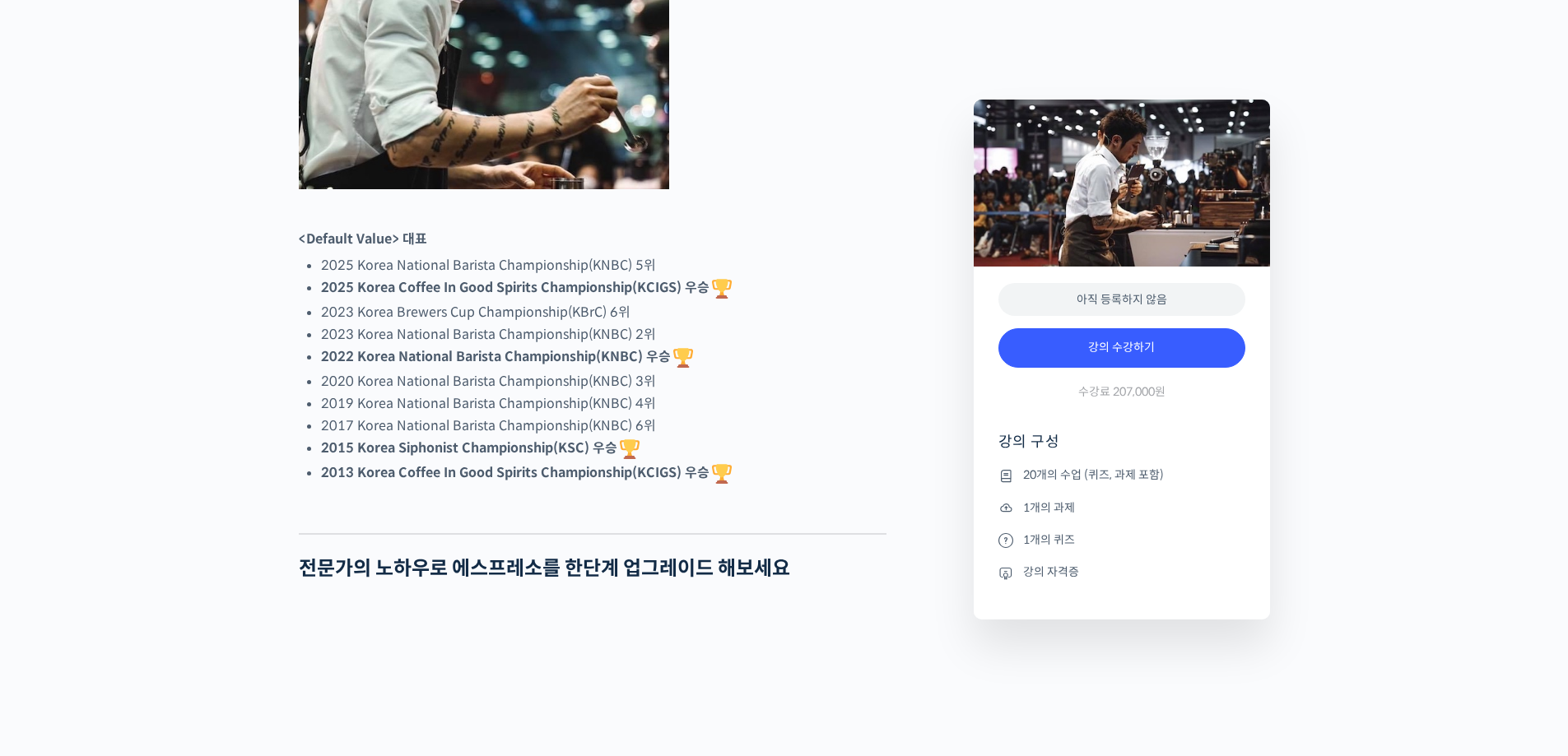
click at [813, 437] on li "2017 Korea National Barista Championship(KNBC) 6위" at bounding box center [604, 426] width 566 height 22
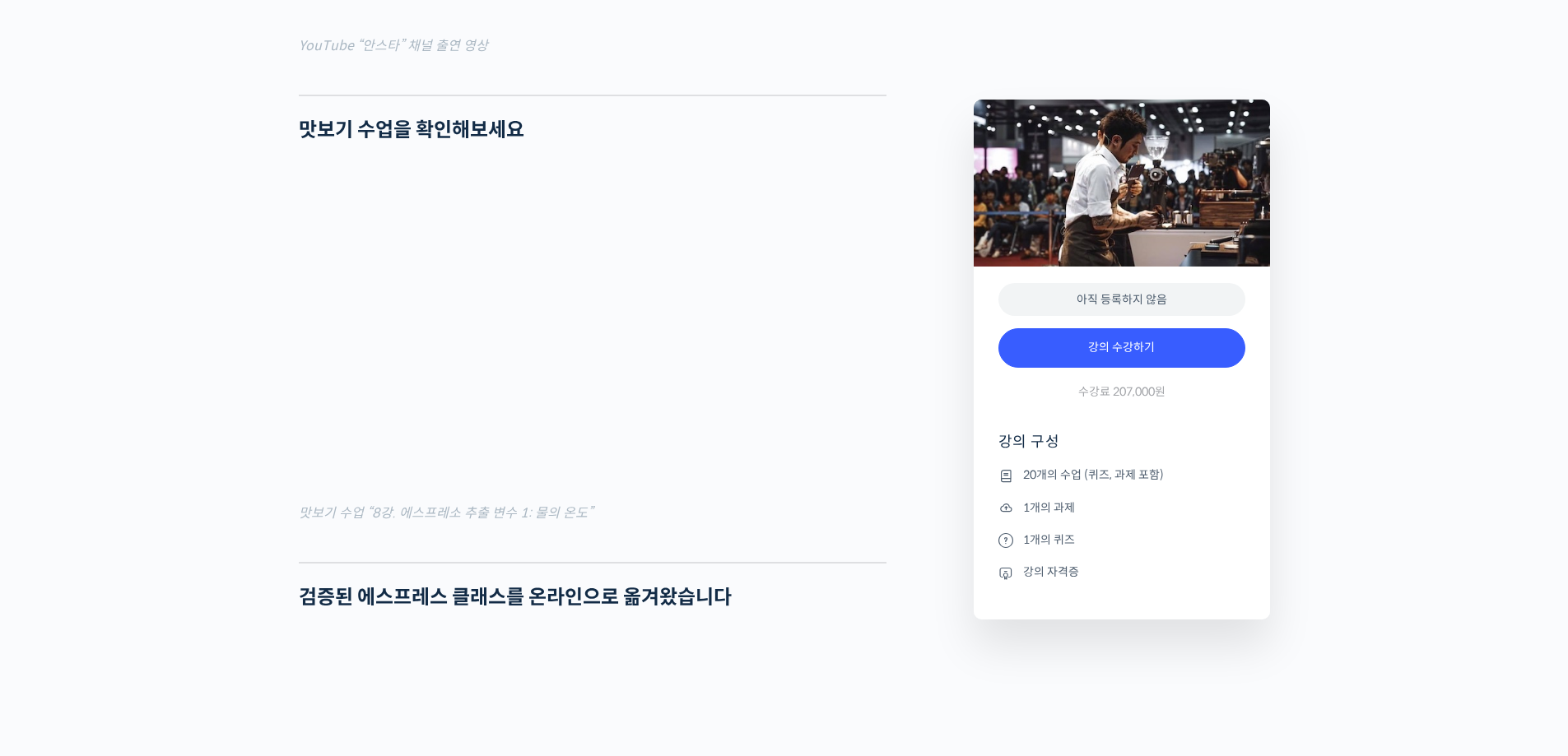
scroll to position [2221, 0]
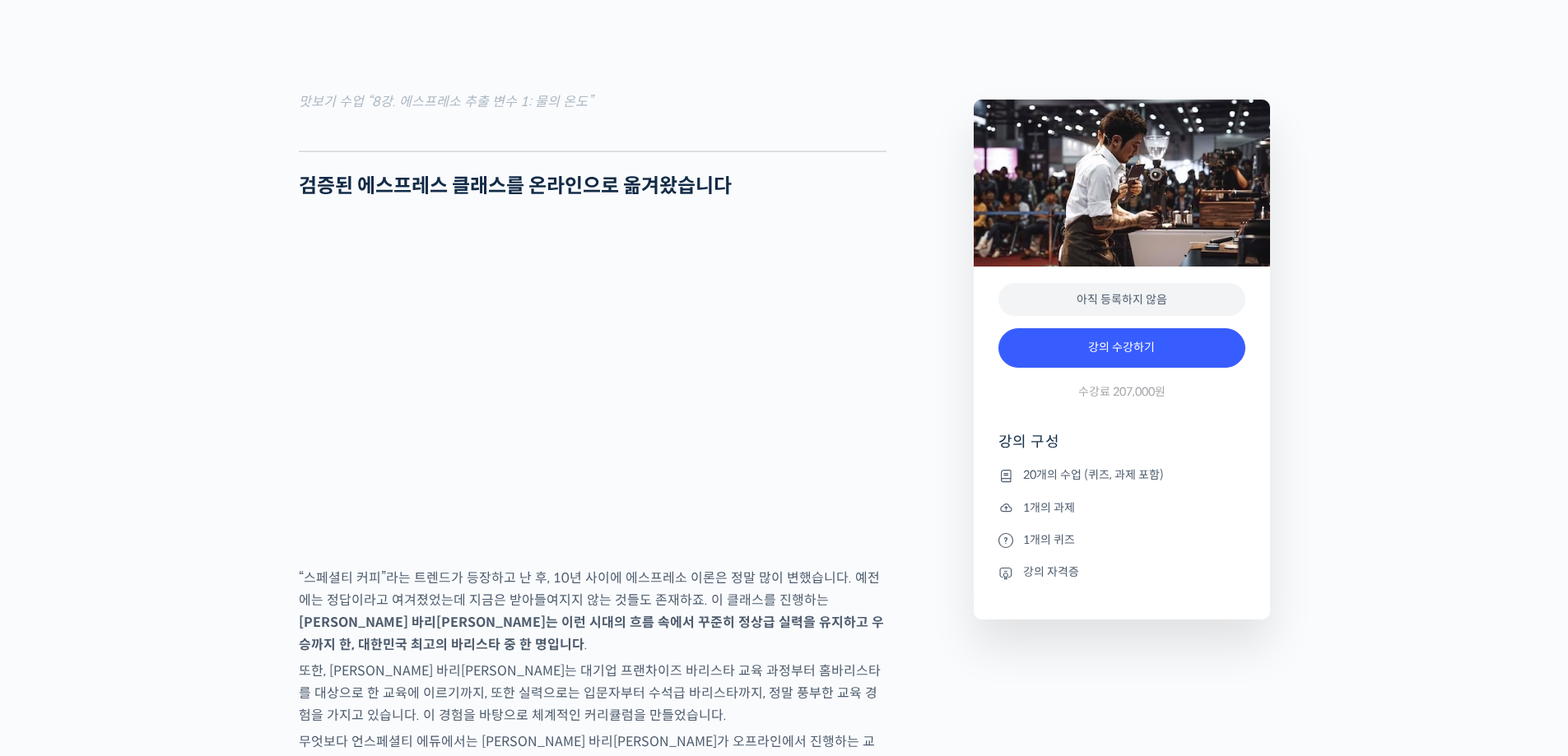
click at [767, 652] on p "“스페셜티 커피”라는 트렌드가 등장하고 난 후, 10년 사이에 에스프레소 이론은 정말 많이 변했습니다. 예전에는 정답이라고 여겨졌었는데 지금은…" at bounding box center [592, 611] width 588 height 89
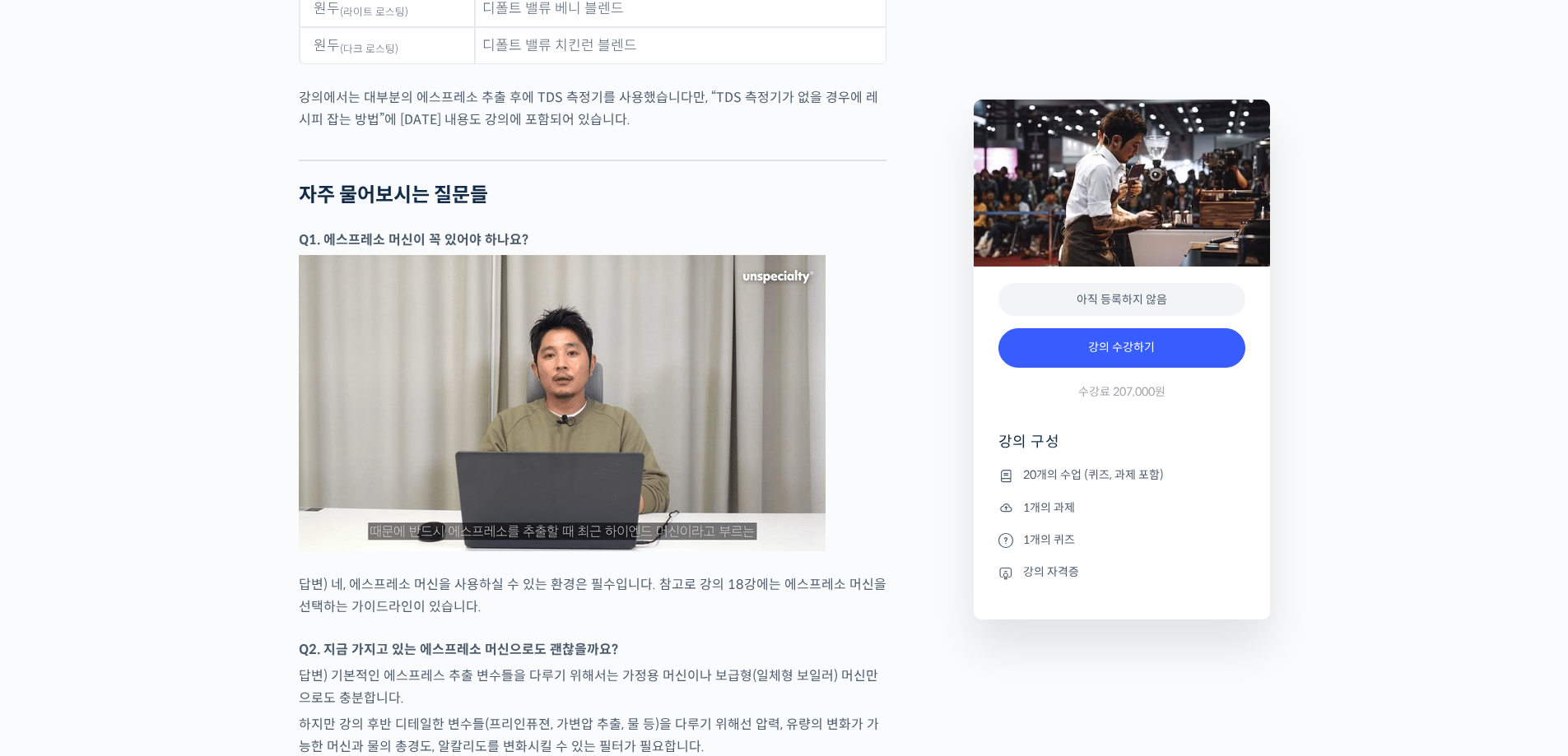
scroll to position [7241, 0]
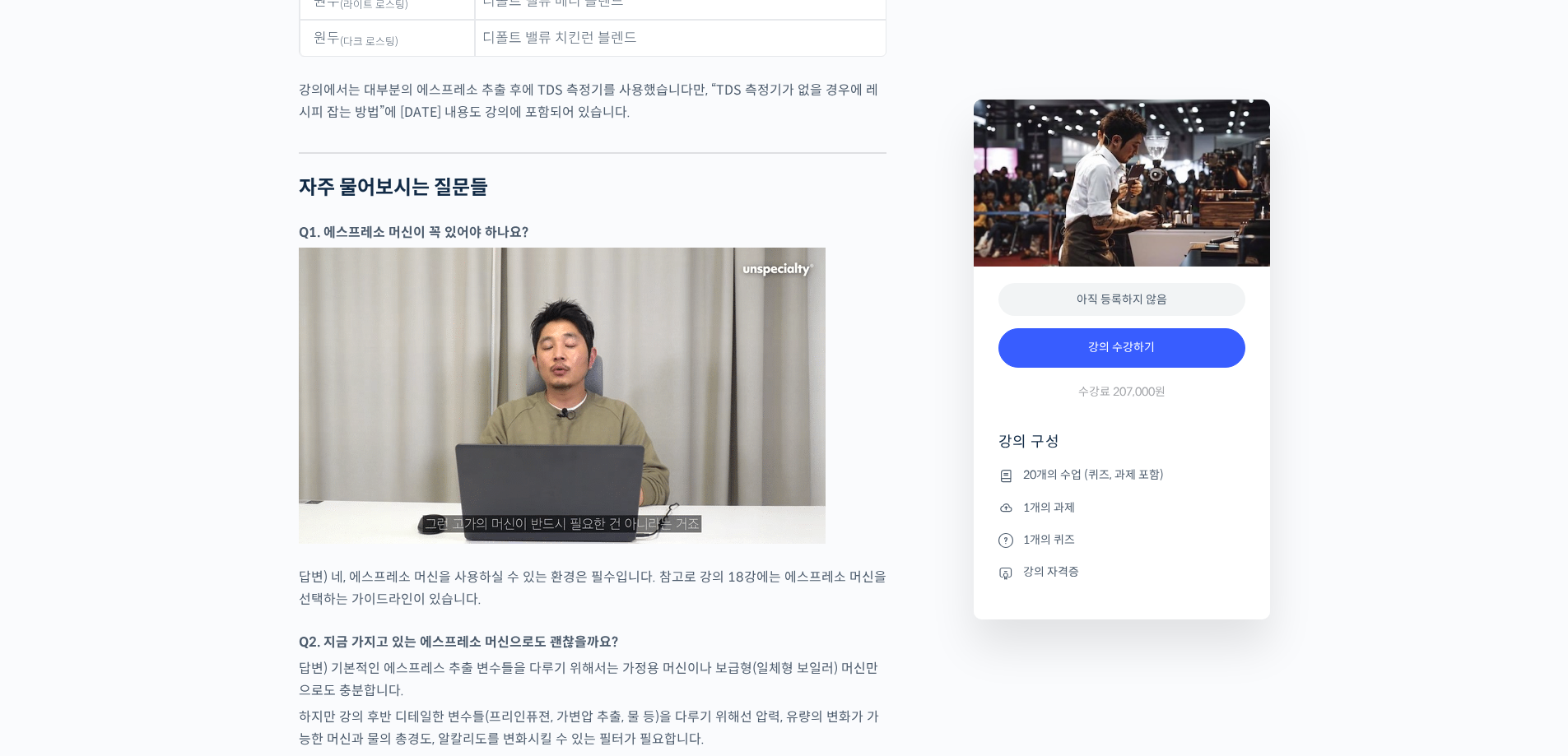
click at [762, 622] on div at bounding box center [592, 622] width 588 height 17
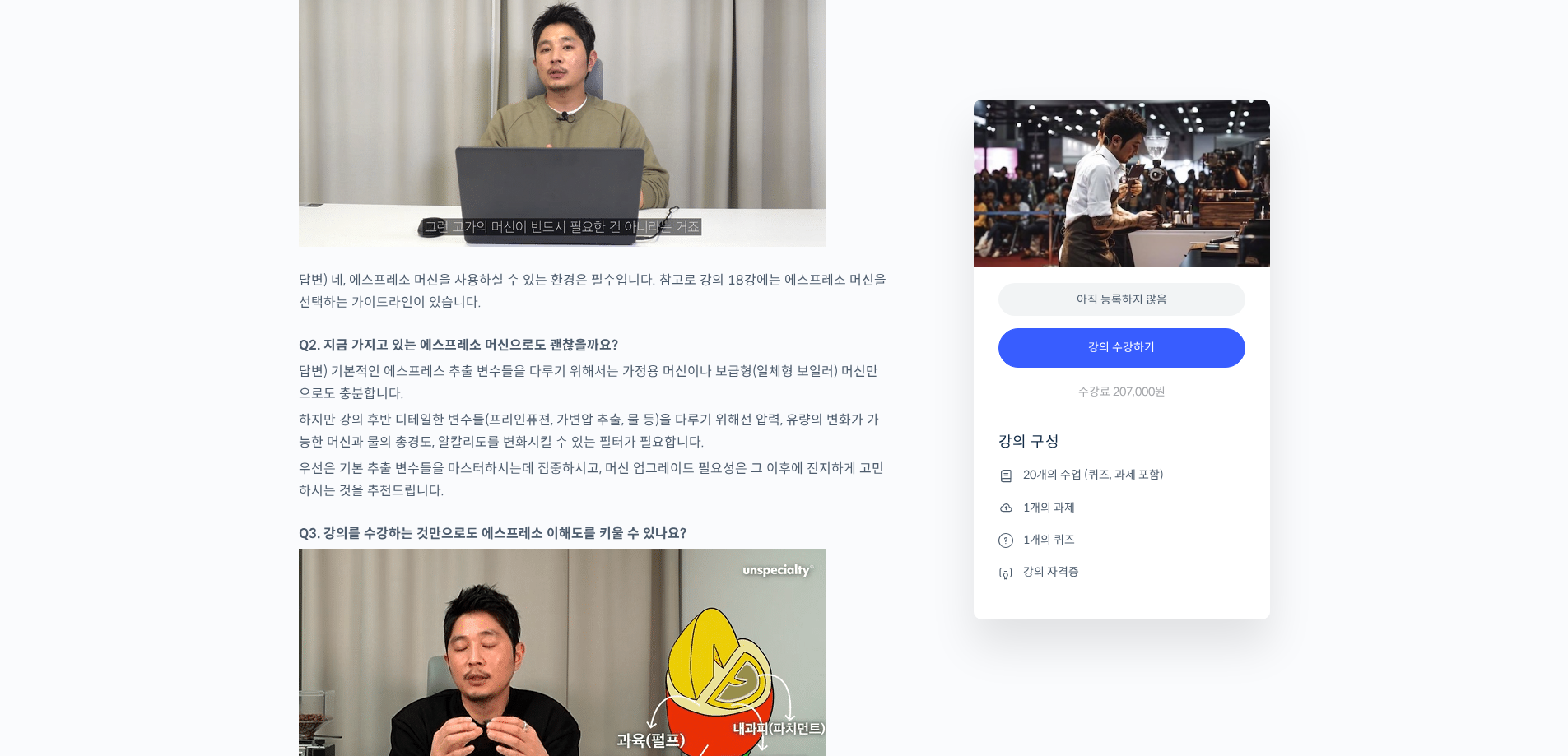
scroll to position [7734, 0]
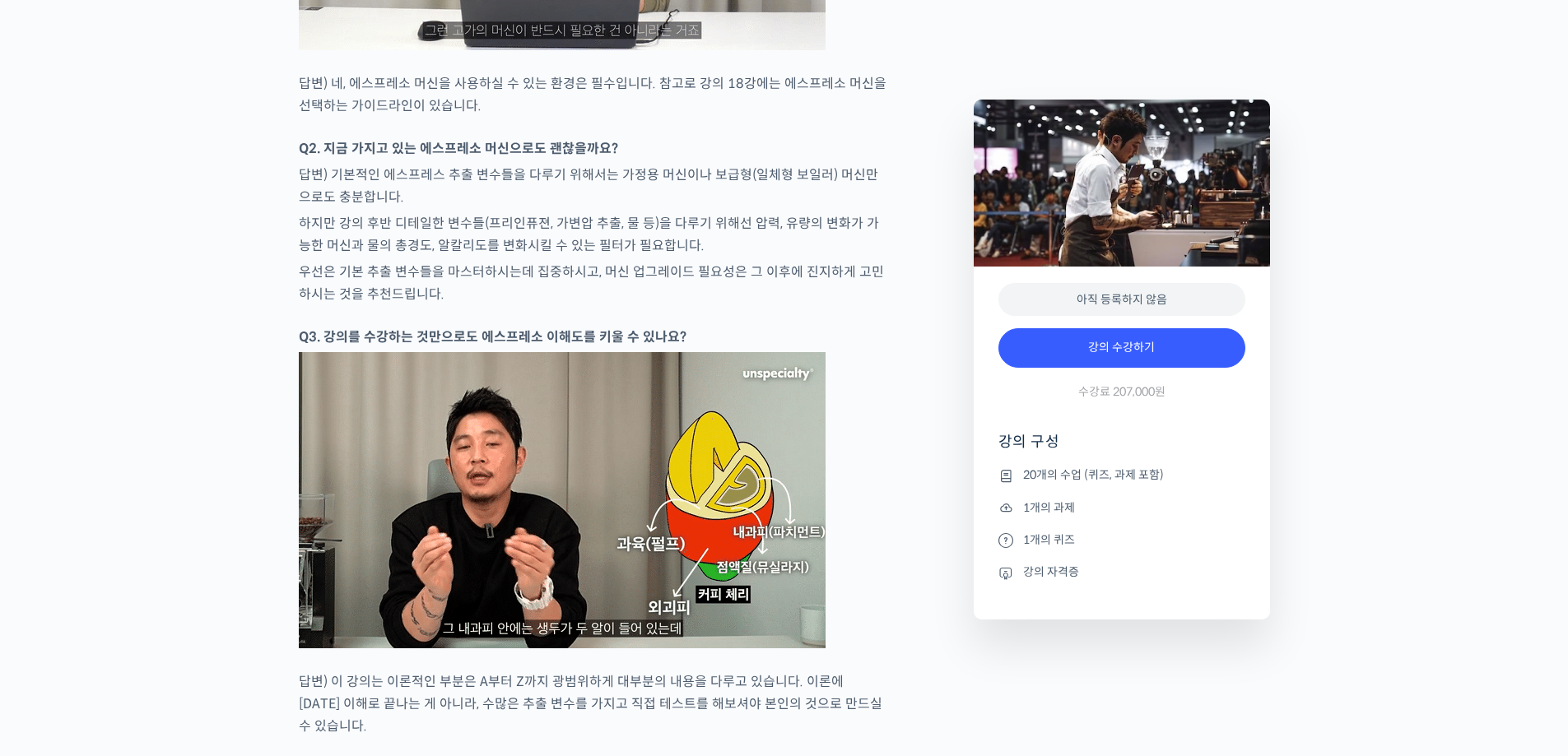
click at [810, 228] on p "하지만 강의 후반 디테일한 변수들(프리인퓨젼, 가변압 추출, 물 등)을 다루기 위해선 압력, 유량의 변화가 가능한 머신과 물의 총경도, 알칼리…" at bounding box center [592, 234] width 588 height 45
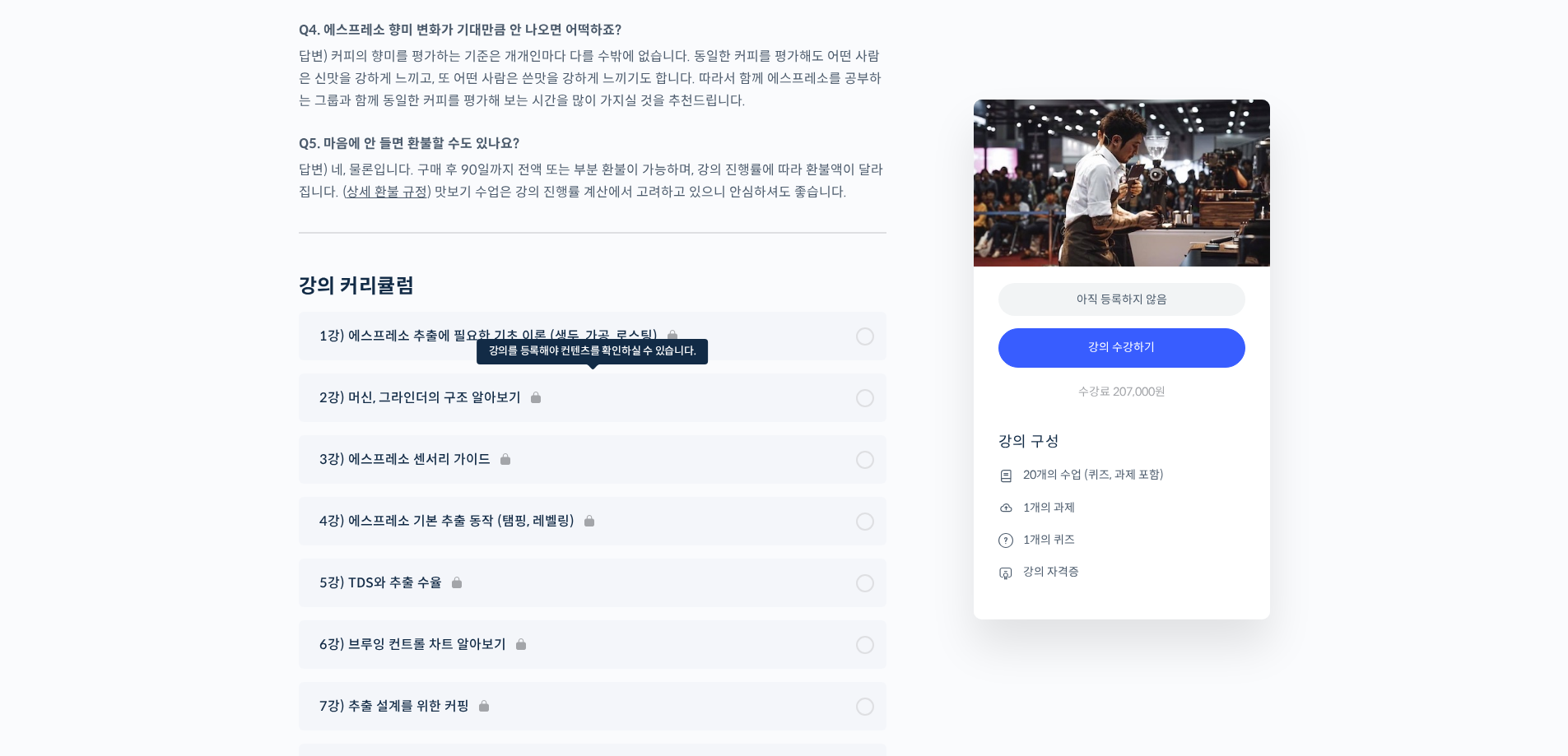
scroll to position [8476, 0]
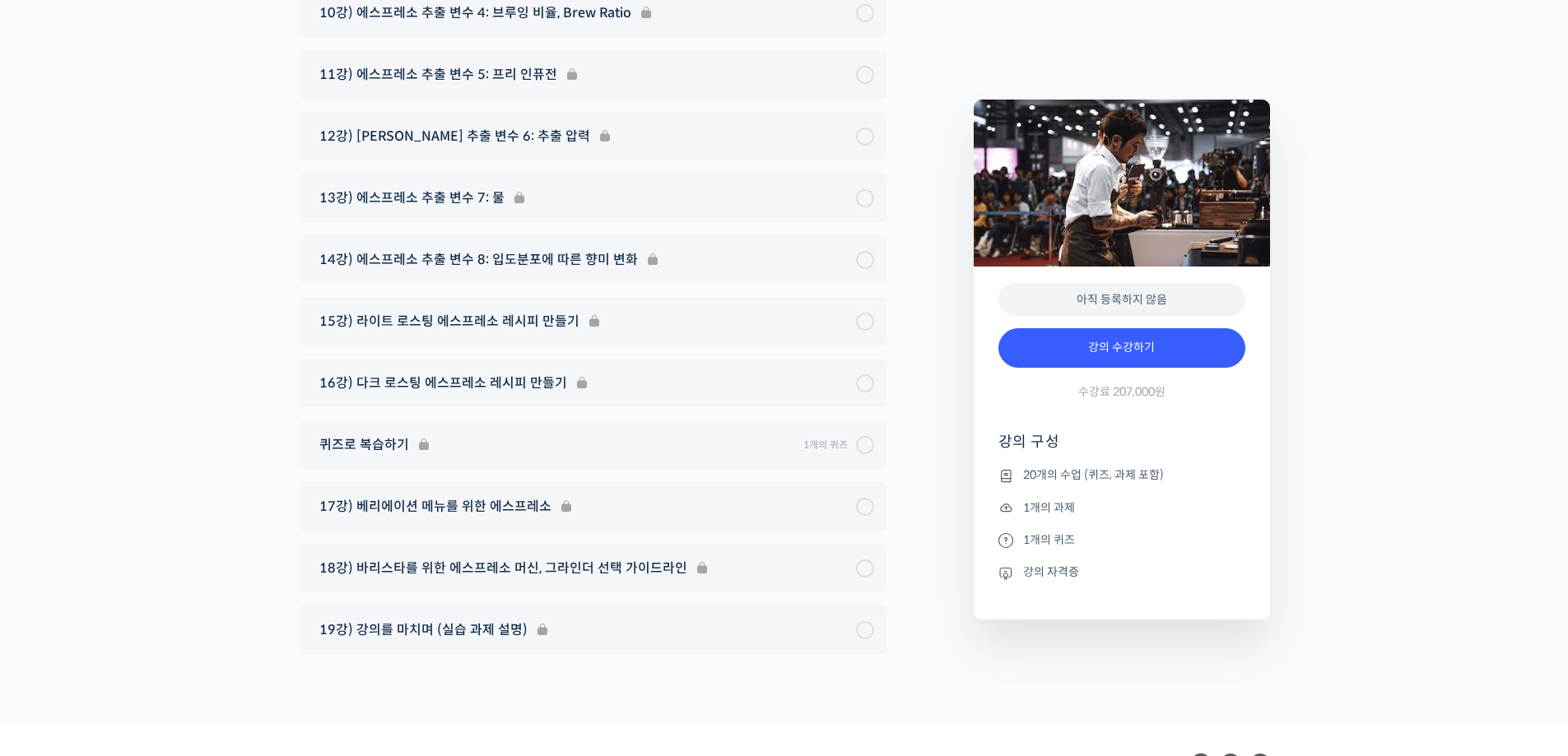
scroll to position [9380, 0]
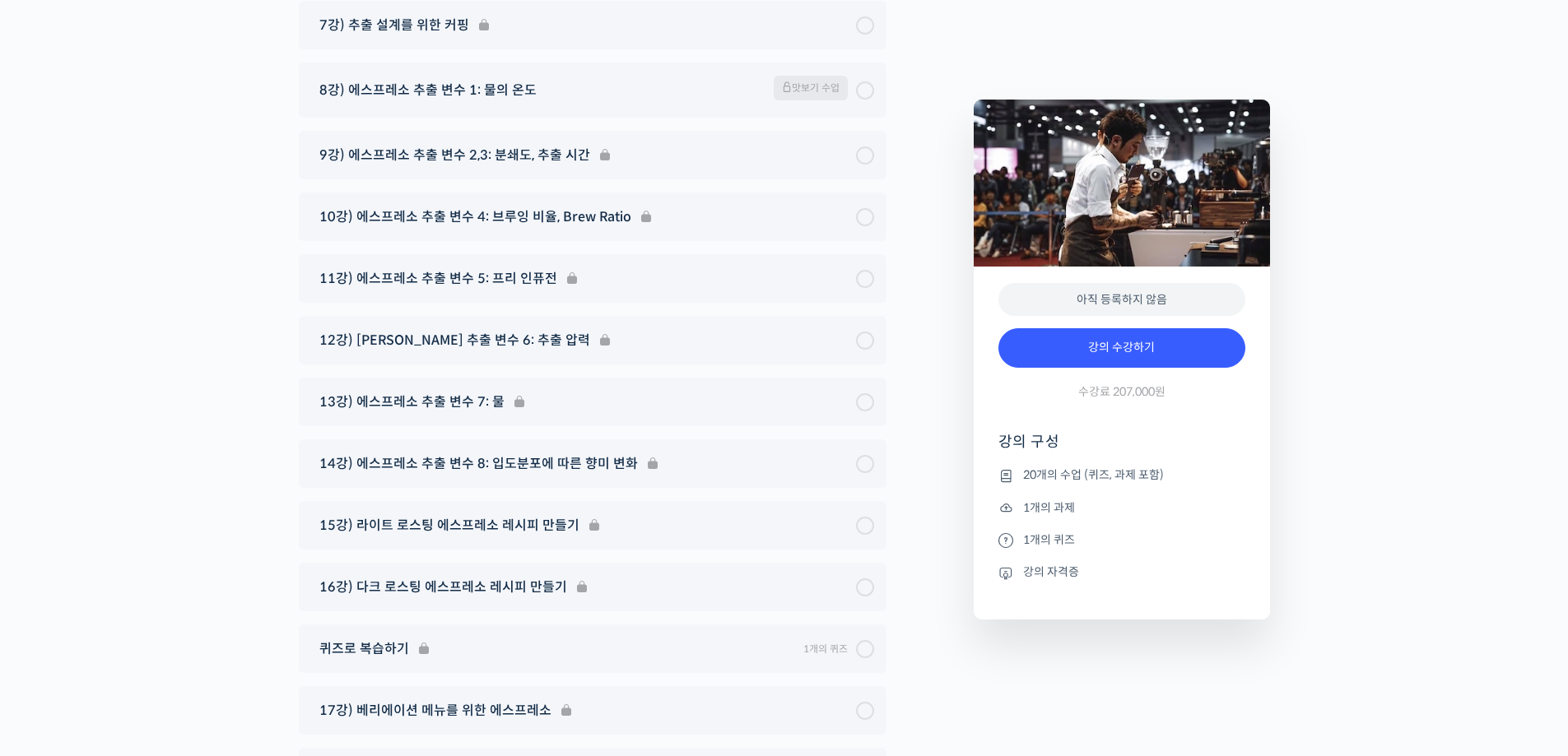
scroll to position [9133, 0]
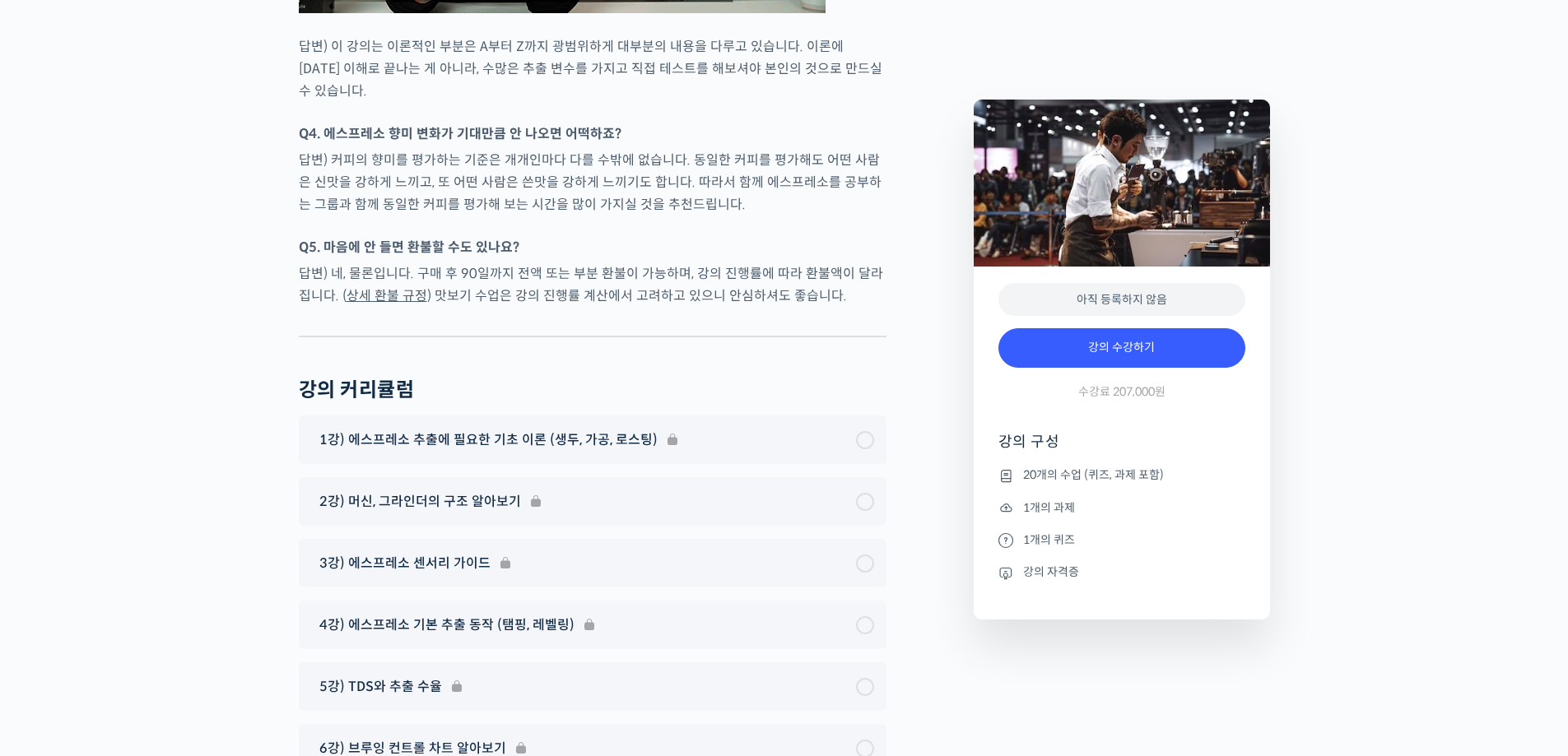
scroll to position [8392, 0]
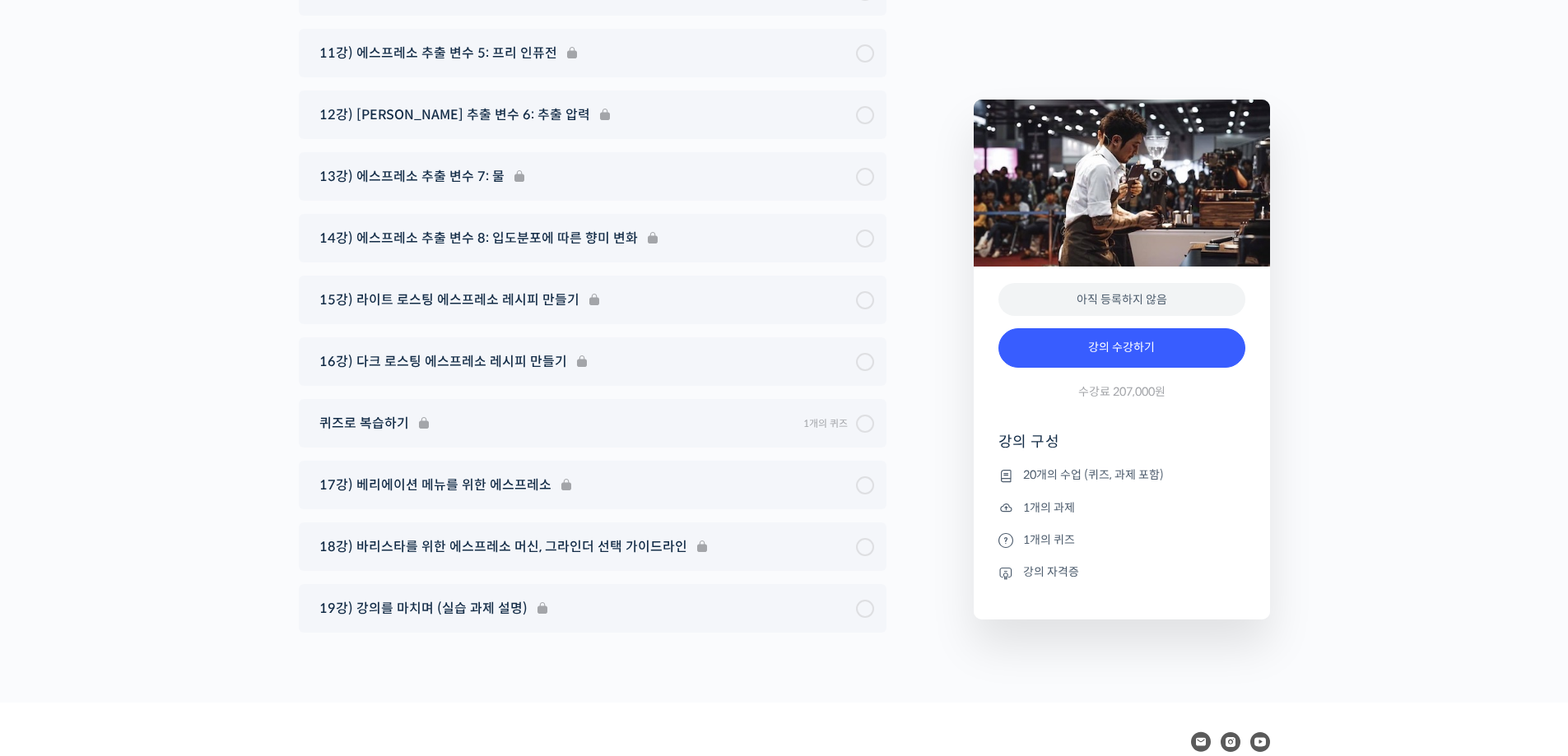
scroll to position [9462, 0]
